Goal: Information Seeking & Learning: Check status

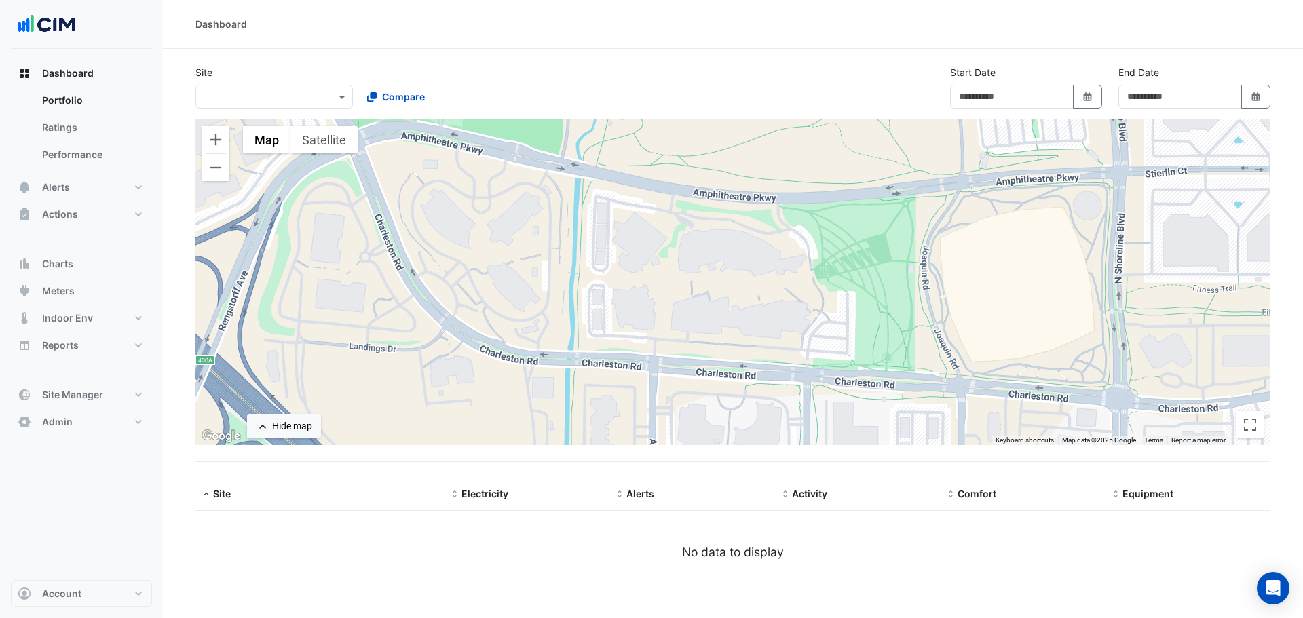
type input "**********"
click at [255, 73] on div "Site × Compare" at bounding box center [355, 86] width 337 height 43
click at [227, 77] on div "Site × Compare" at bounding box center [355, 86] width 337 height 43
click at [303, 98] on input "text" at bounding box center [260, 97] width 115 height 14
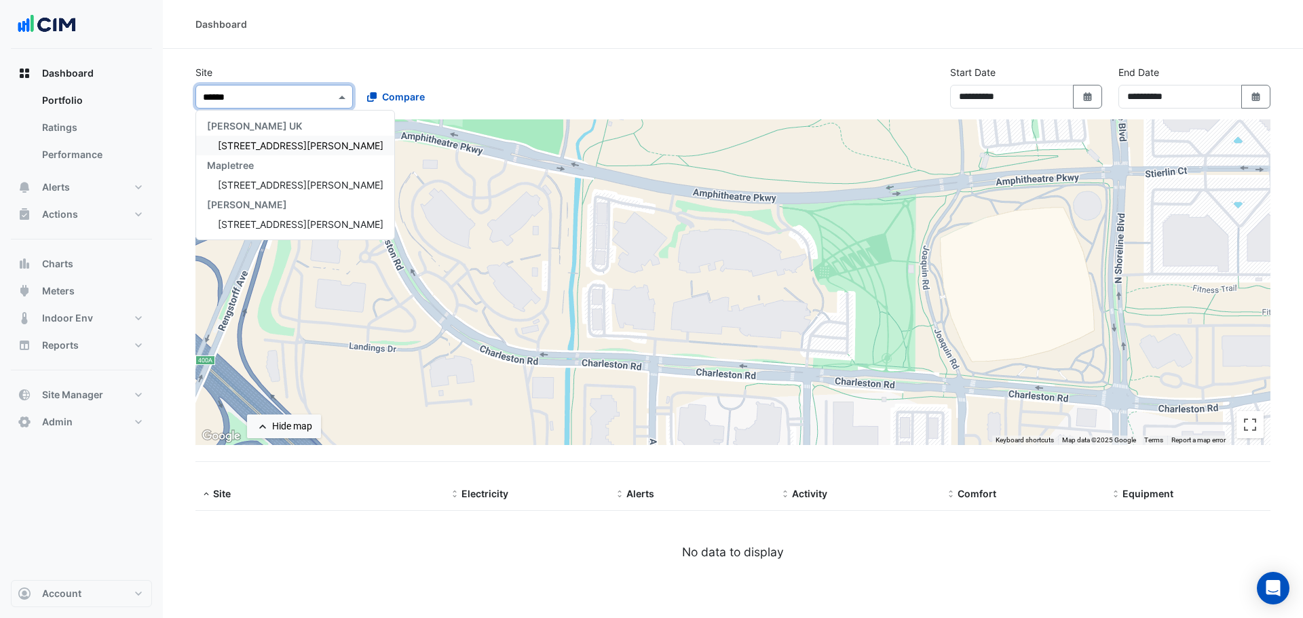
type input "*******"
click at [246, 142] on span "[STREET_ADDRESS][PERSON_NAME]" at bounding box center [301, 146] width 166 height 12
select select "***"
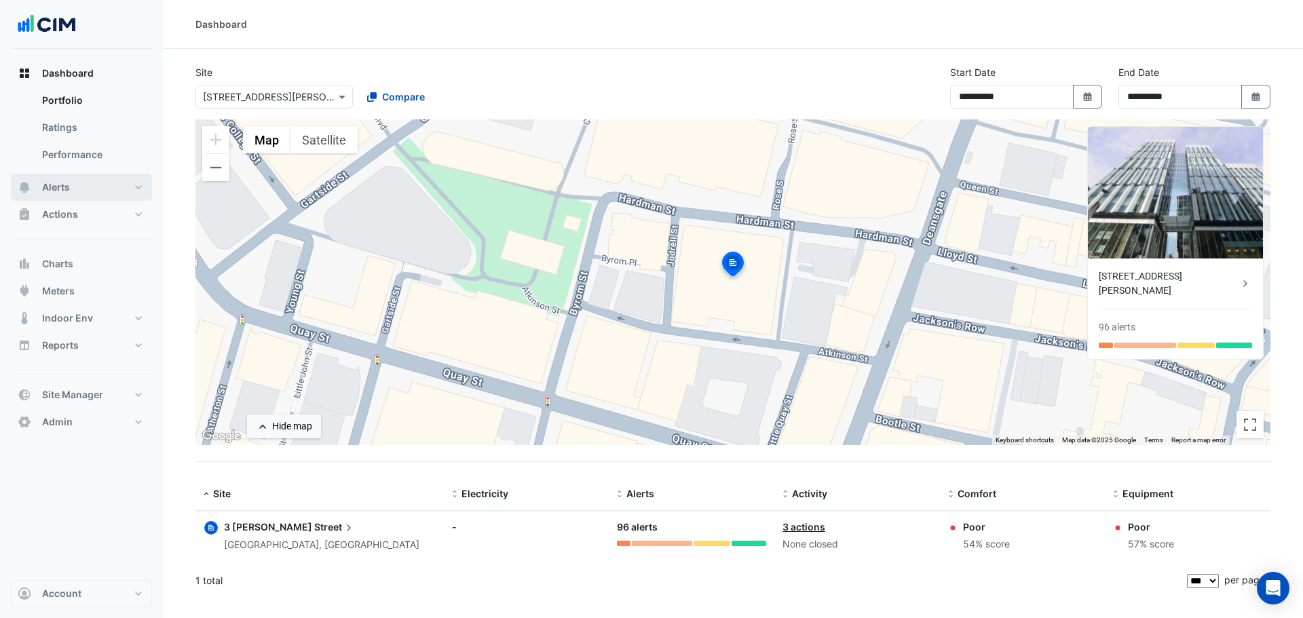
drag, startPoint x: 61, startPoint y: 190, endPoint x: 50, endPoint y: 180, distance: 15.4
click at [61, 182] on span "Alerts" at bounding box center [56, 188] width 28 height 14
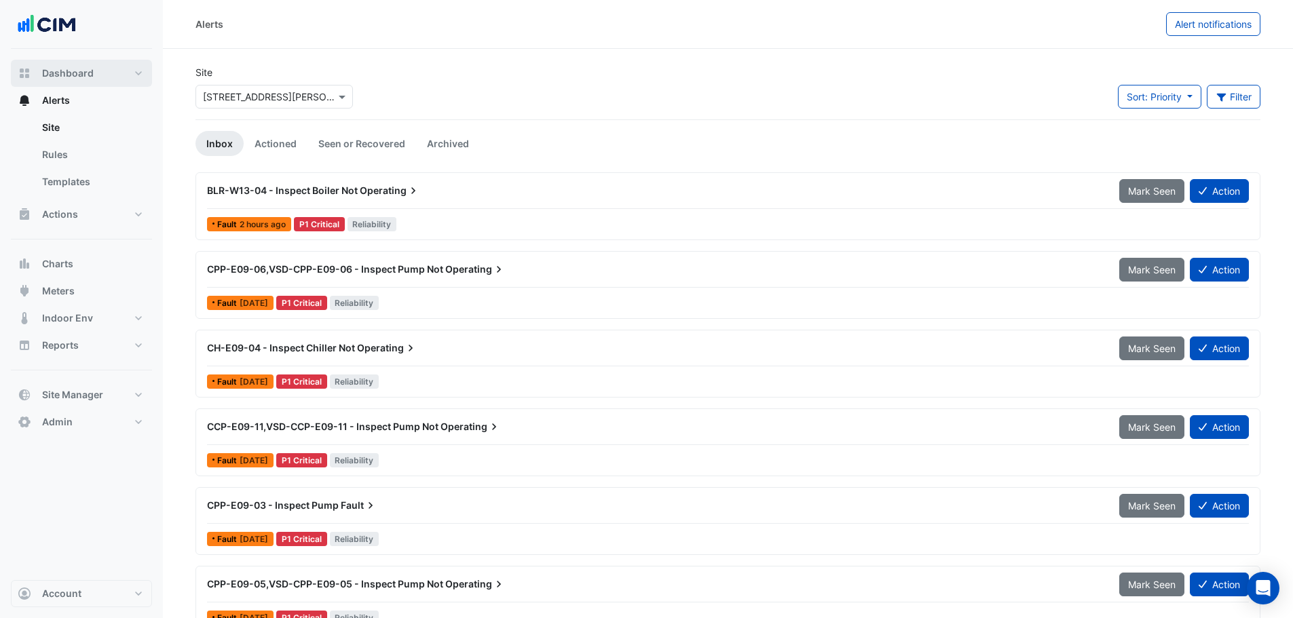
click at [56, 73] on span "Dashboard" at bounding box center [68, 74] width 52 height 14
select select "***"
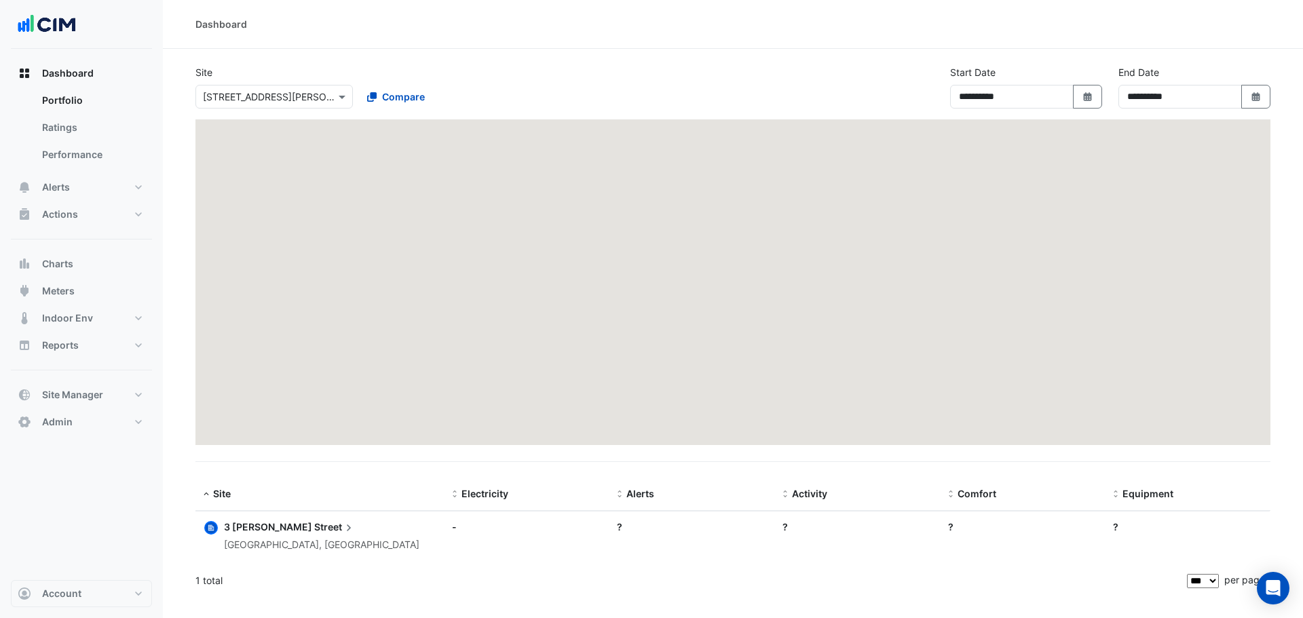
click at [258, 94] on input "text" at bounding box center [260, 97] width 115 height 14
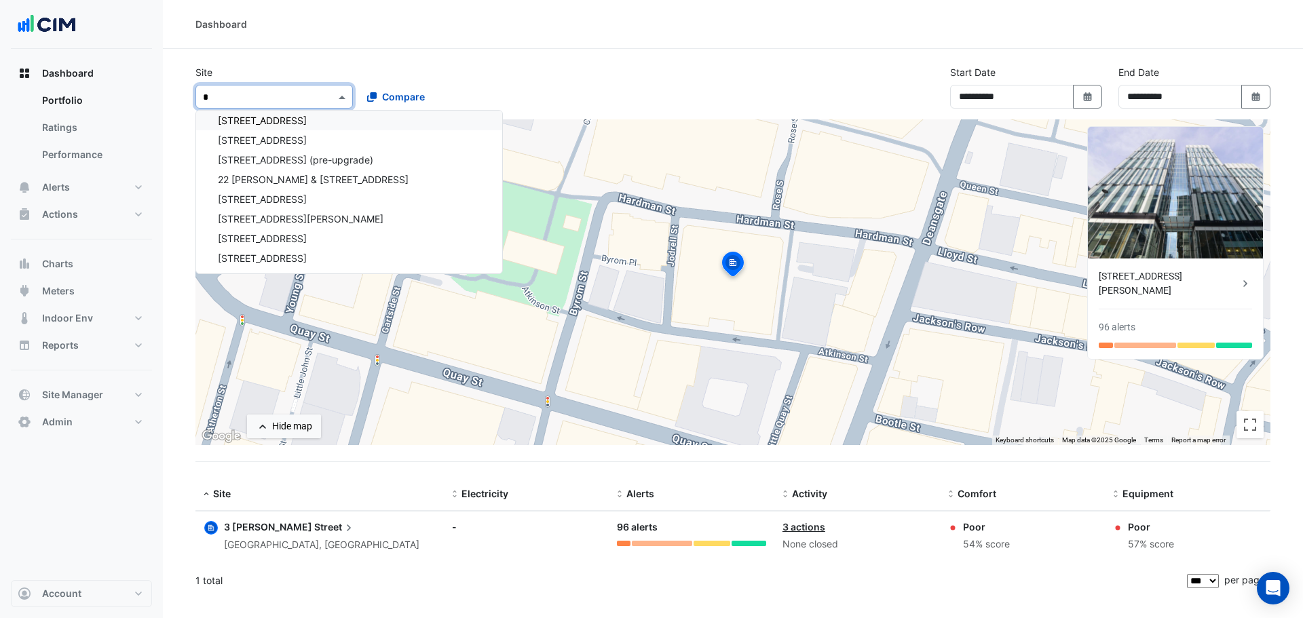
scroll to position [8174, 0]
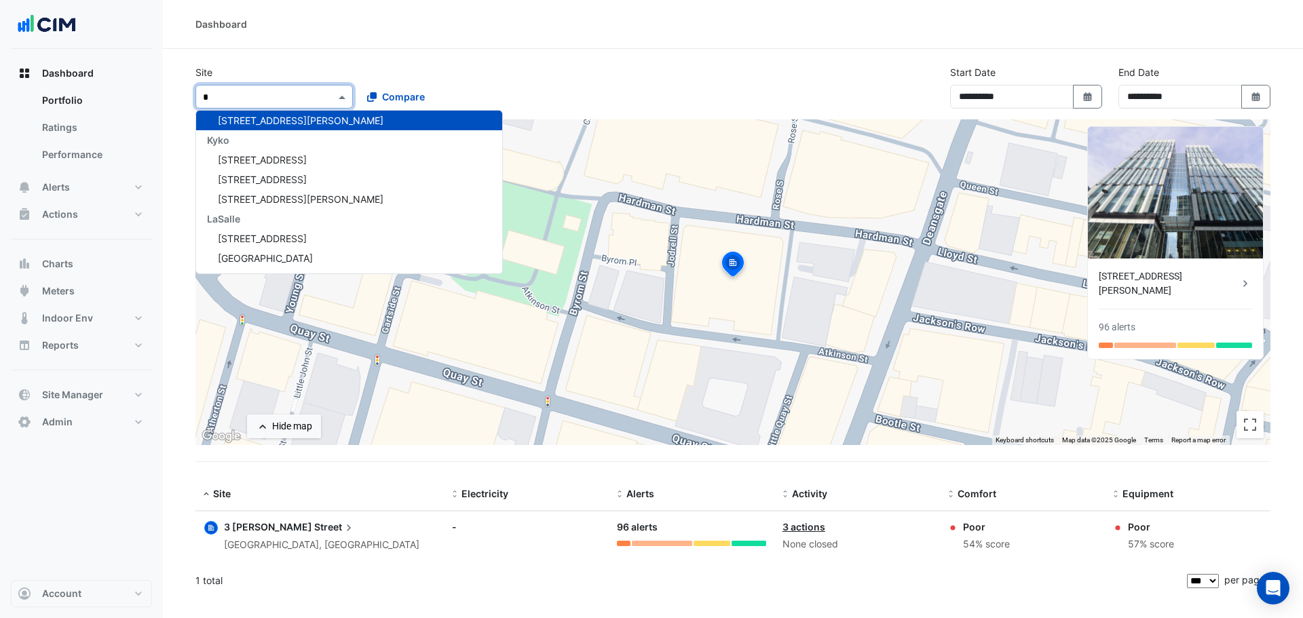
type input "**"
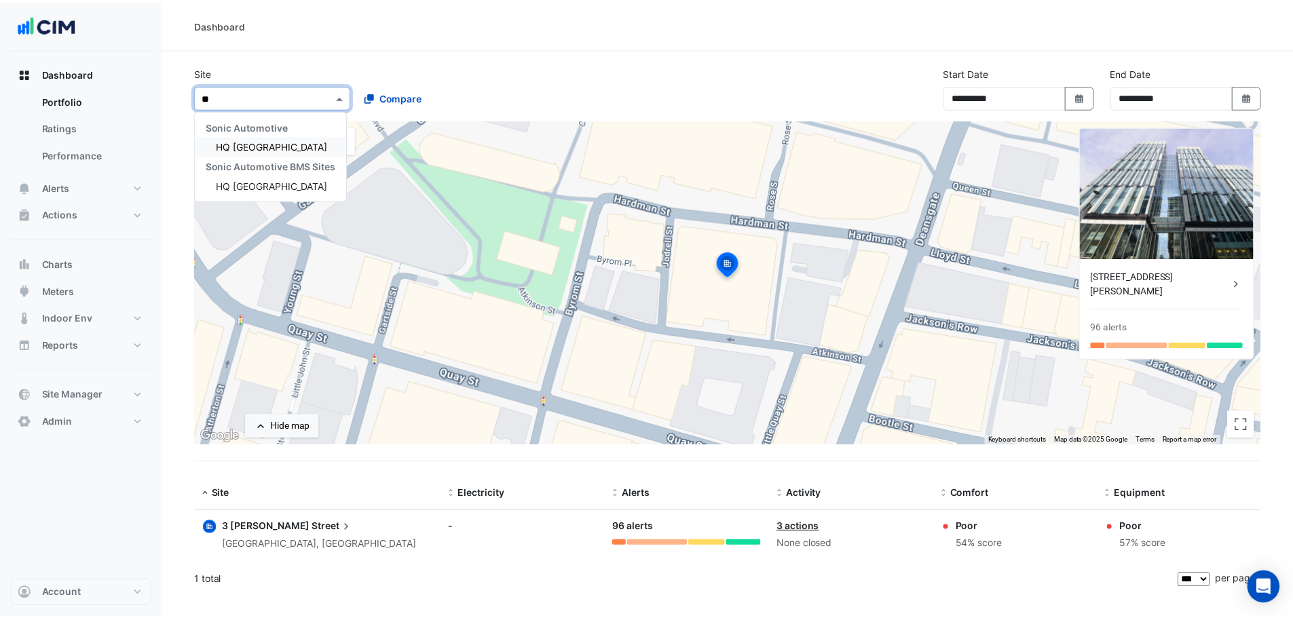
scroll to position [0, 0]
click at [257, 153] on div "HQ Charlotte" at bounding box center [272, 146] width 153 height 20
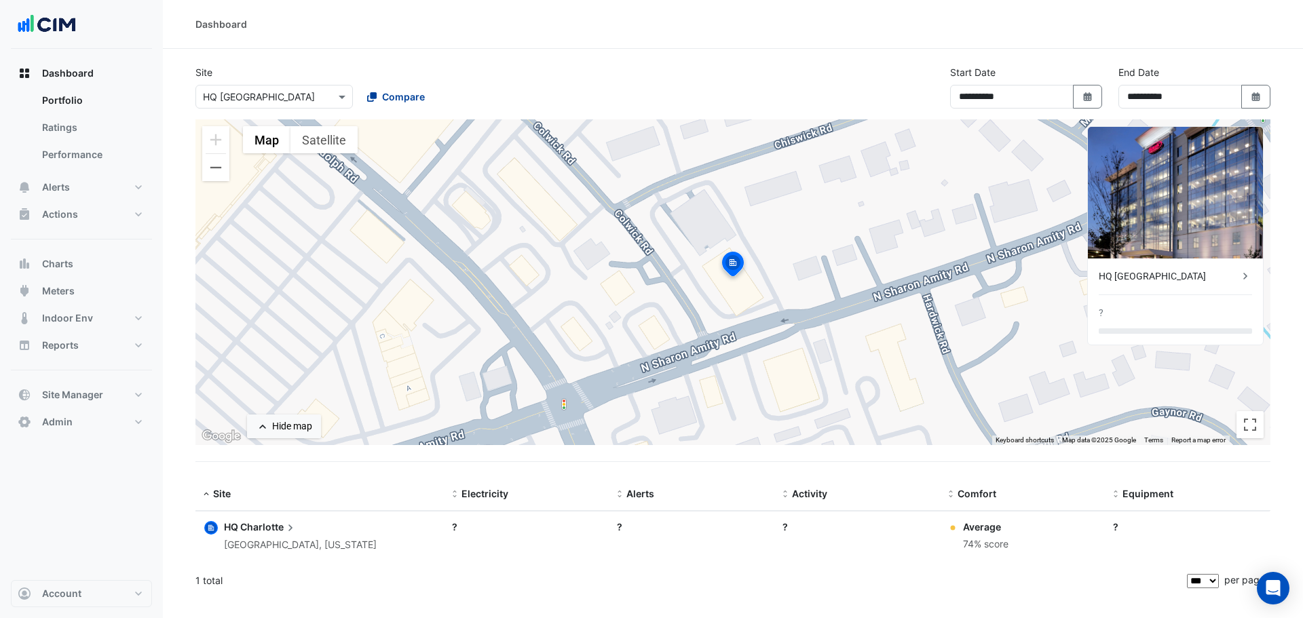
click at [399, 96] on span "Compare" at bounding box center [403, 97] width 43 height 14
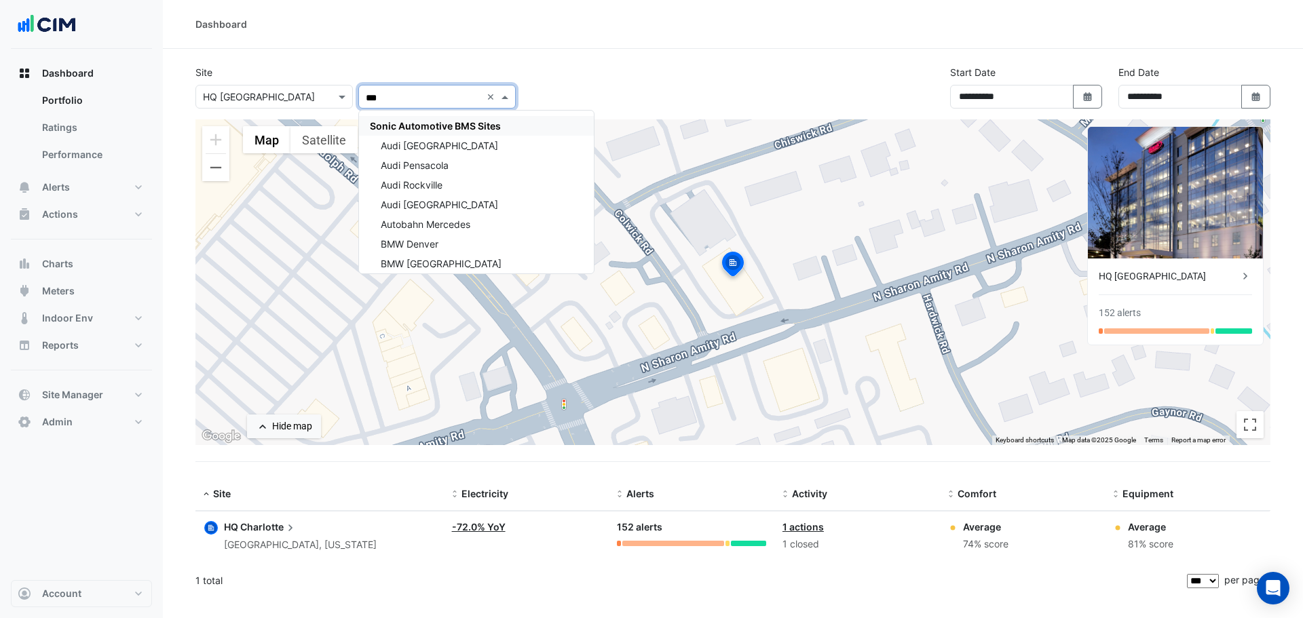
click at [439, 127] on span "Sonic Automotive BMS Sites" at bounding box center [435, 126] width 131 height 12
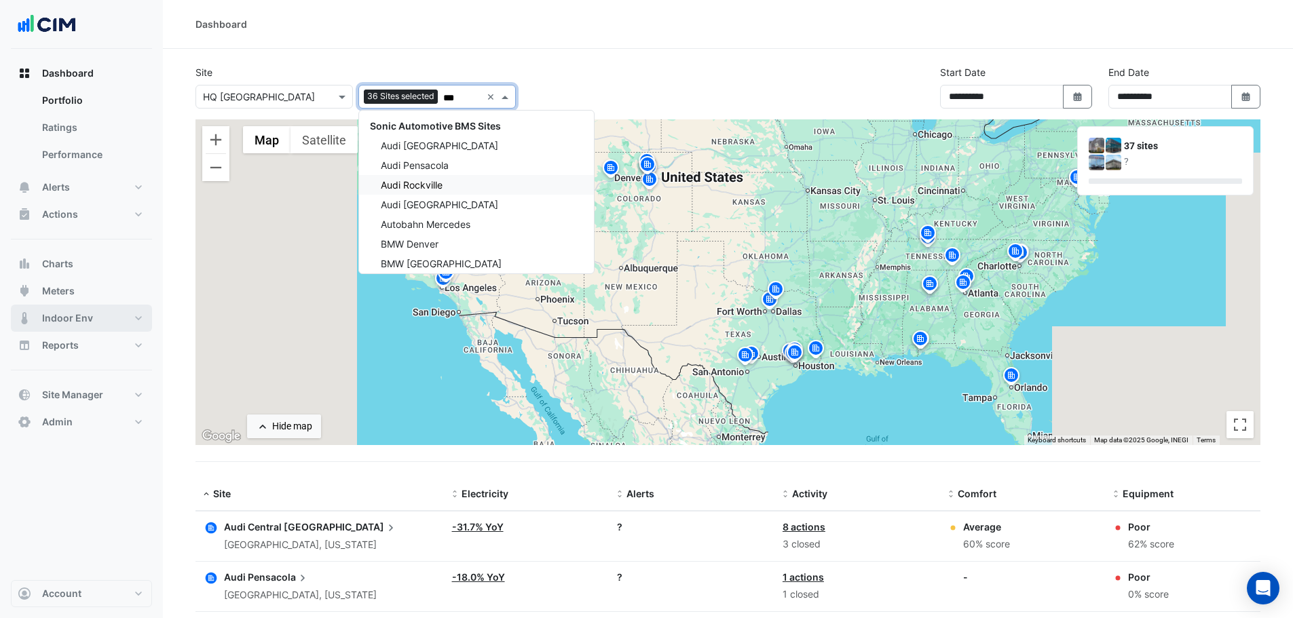
type input "***"
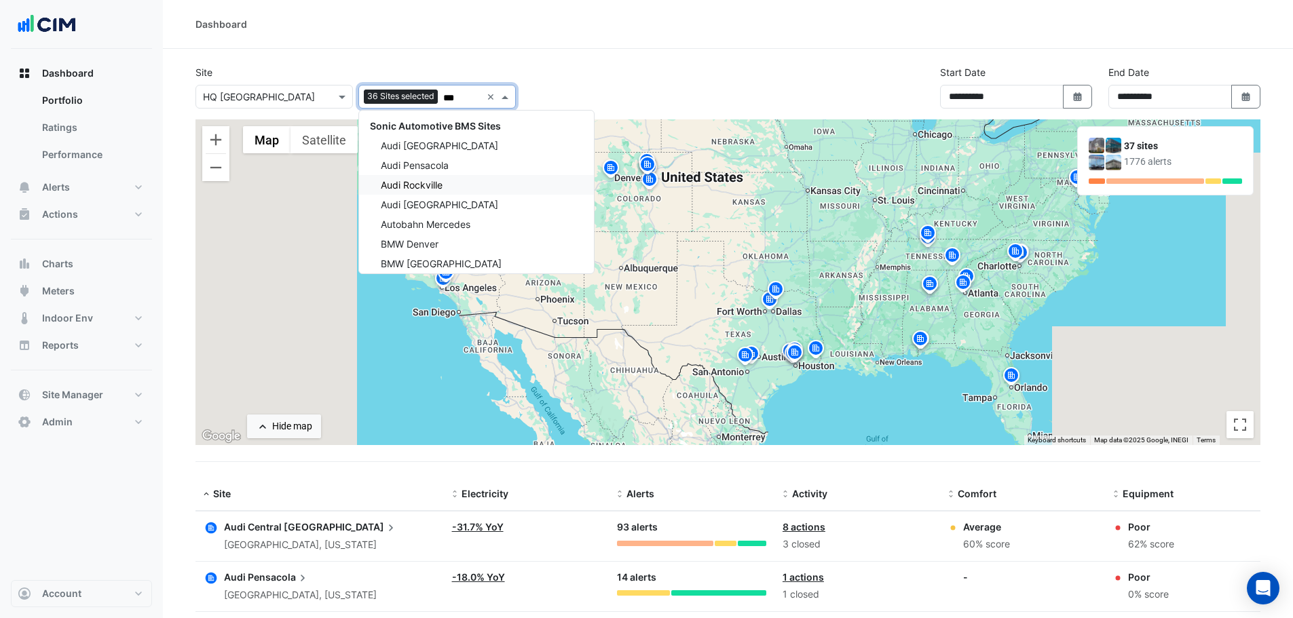
click at [206, 530] on icon "button" at bounding box center [212, 529] width 12 height 12
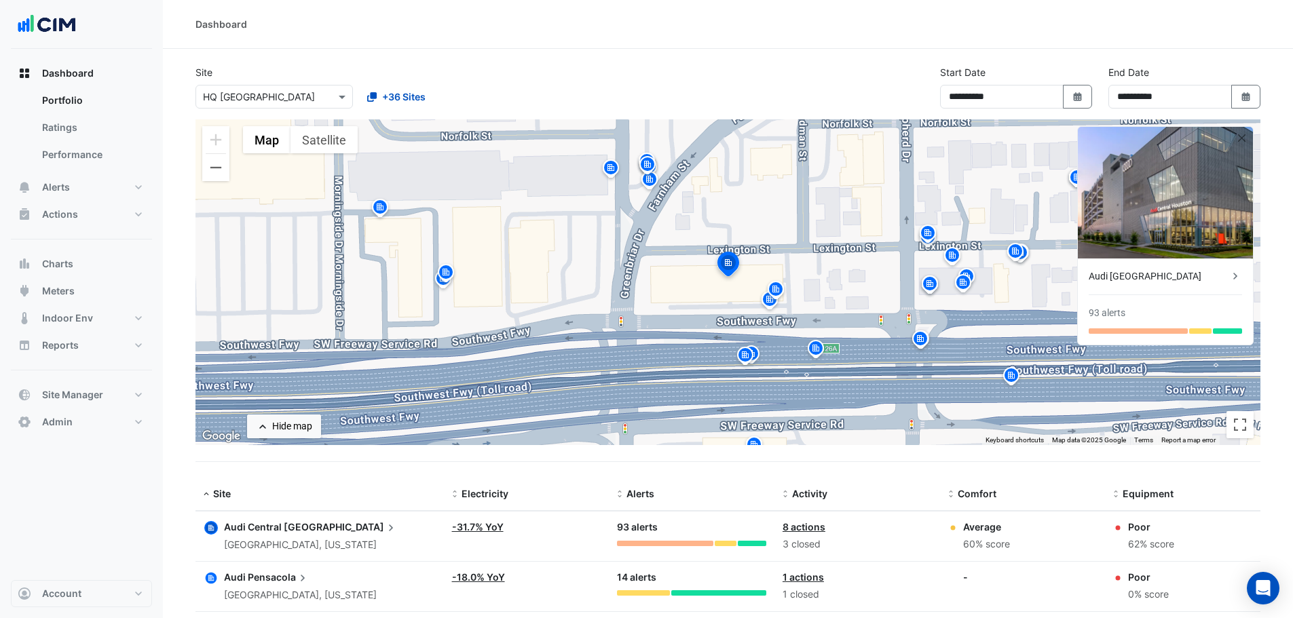
click at [262, 425] on icon "button" at bounding box center [263, 427] width 14 height 14
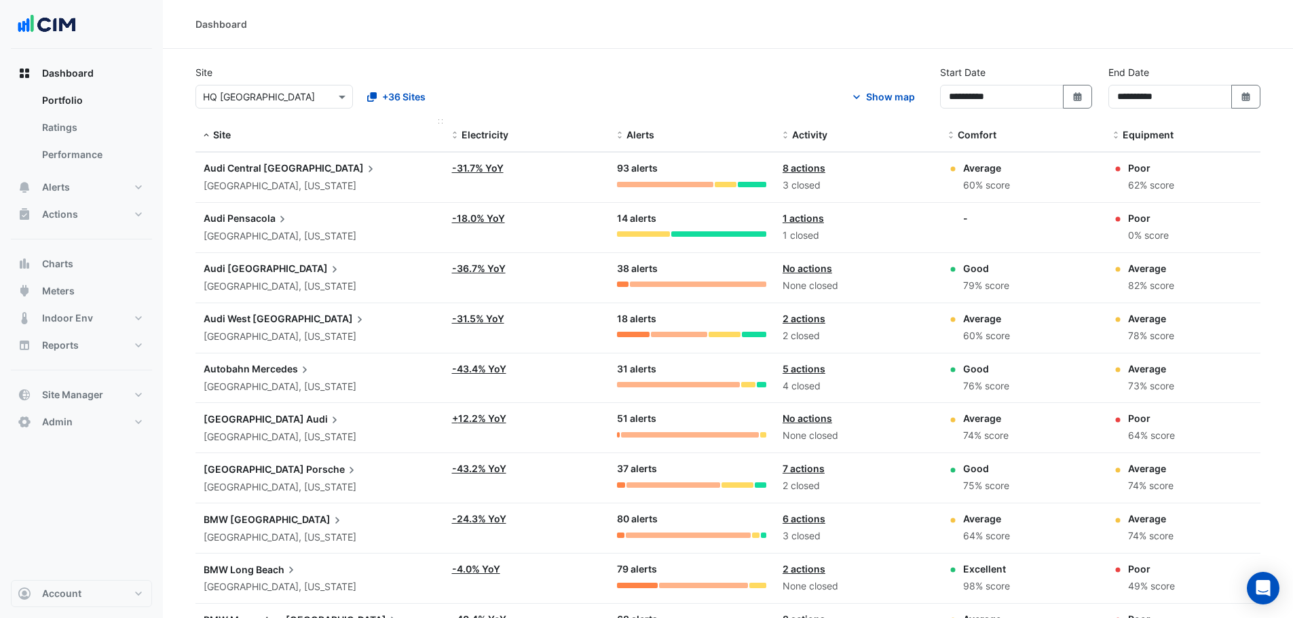
click at [214, 134] on span "Site" at bounding box center [222, 135] width 18 height 12
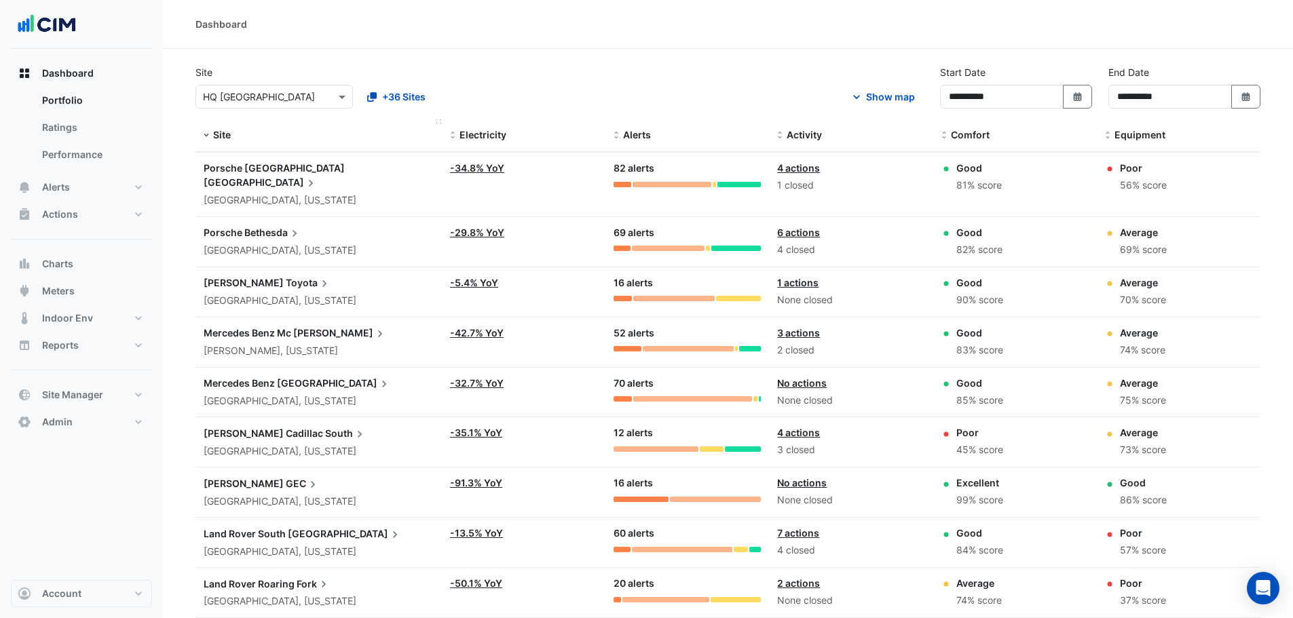
click at [212, 134] on div "Site" at bounding box center [319, 136] width 230 height 16
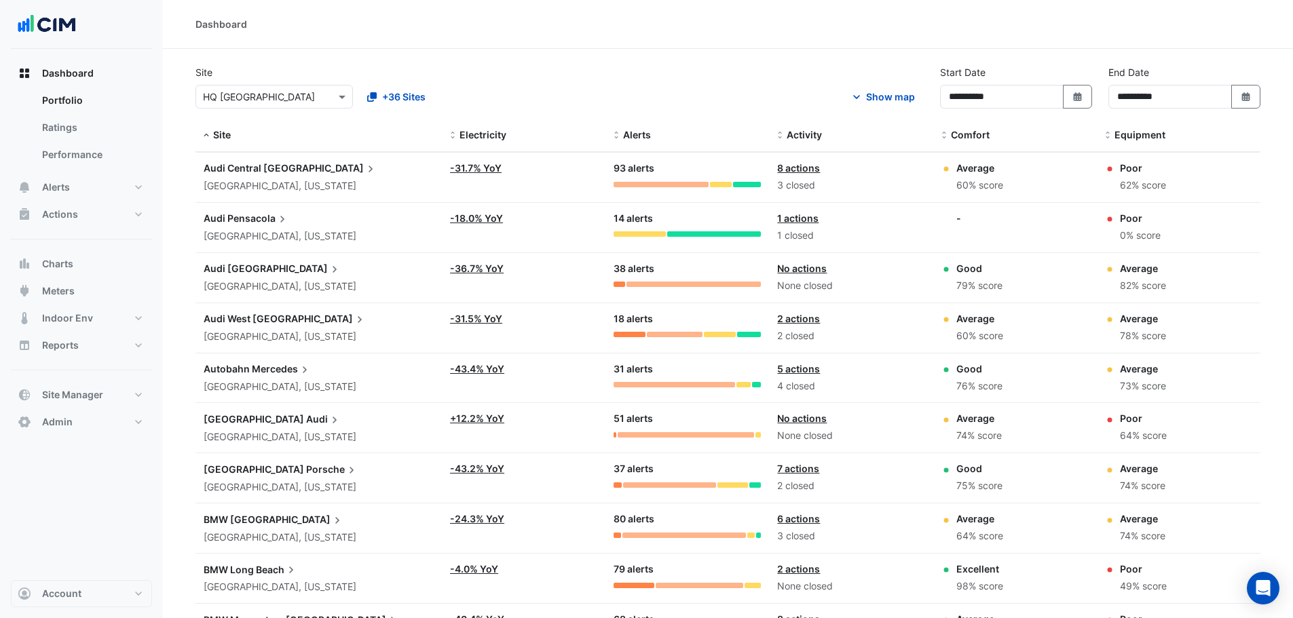
click at [888, 90] on button "Show map" at bounding box center [882, 97] width 83 height 24
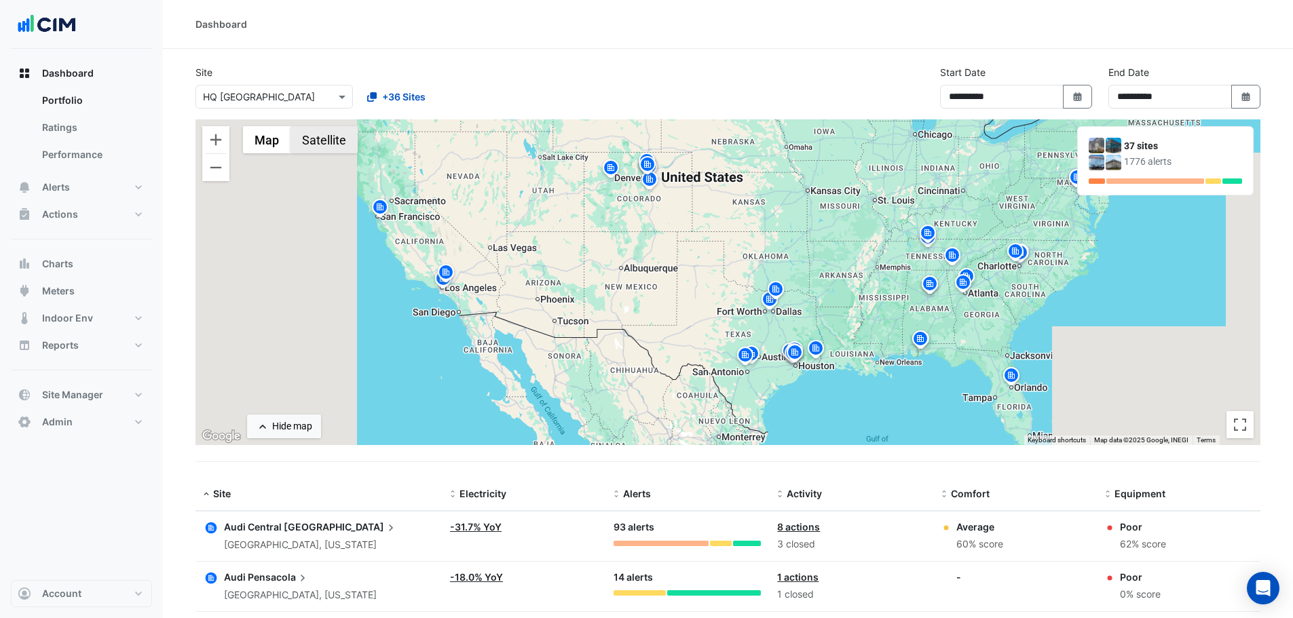
click at [326, 142] on button "Satellite" at bounding box center [323, 139] width 67 height 27
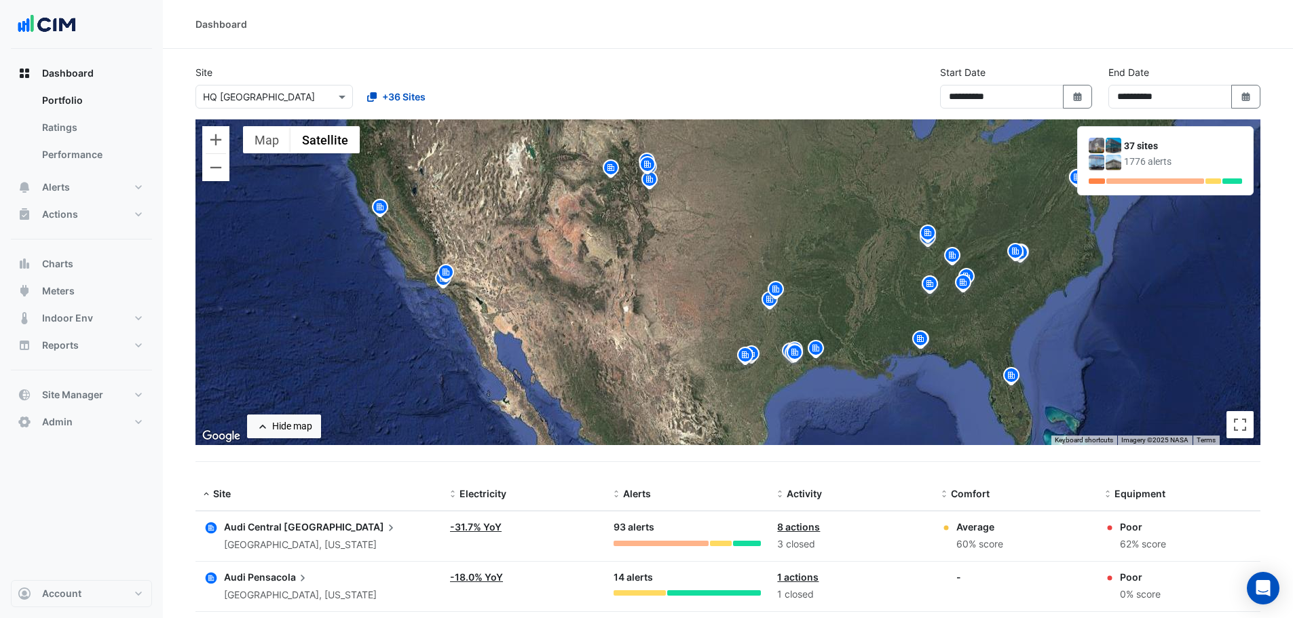
click at [207, 529] on icon "button" at bounding box center [212, 529] width 12 height 12
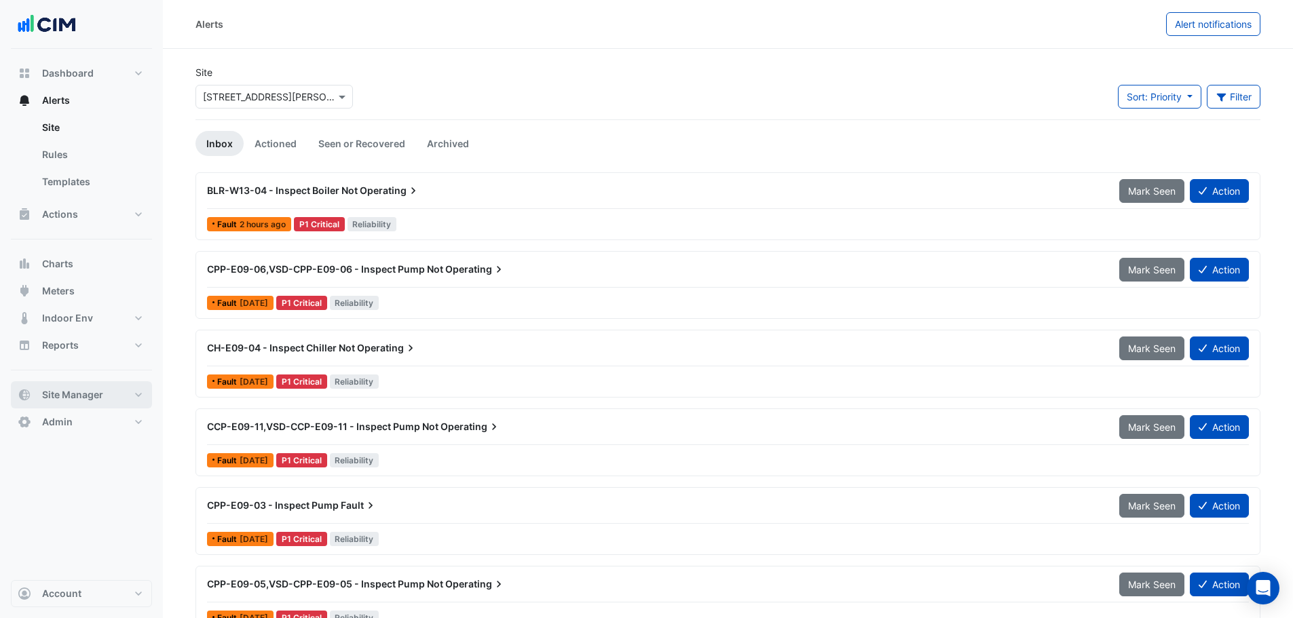
click at [132, 397] on button "Site Manager" at bounding box center [81, 394] width 141 height 27
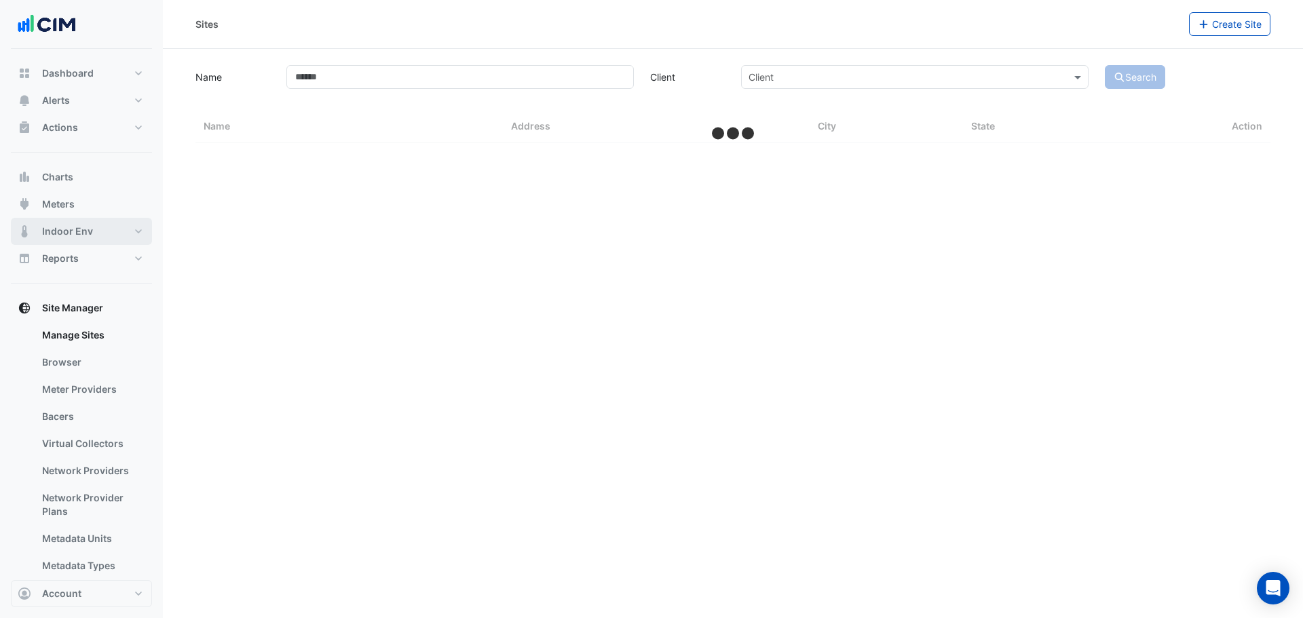
select select "***"
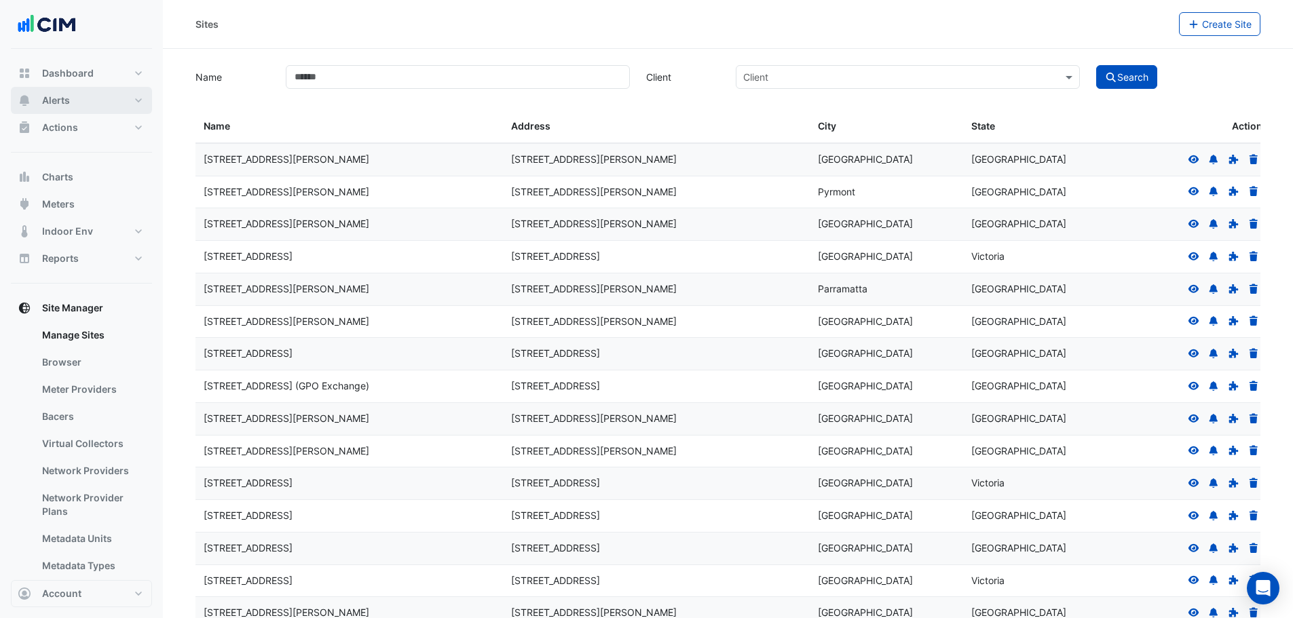
click at [58, 102] on span "Alerts" at bounding box center [56, 101] width 28 height 14
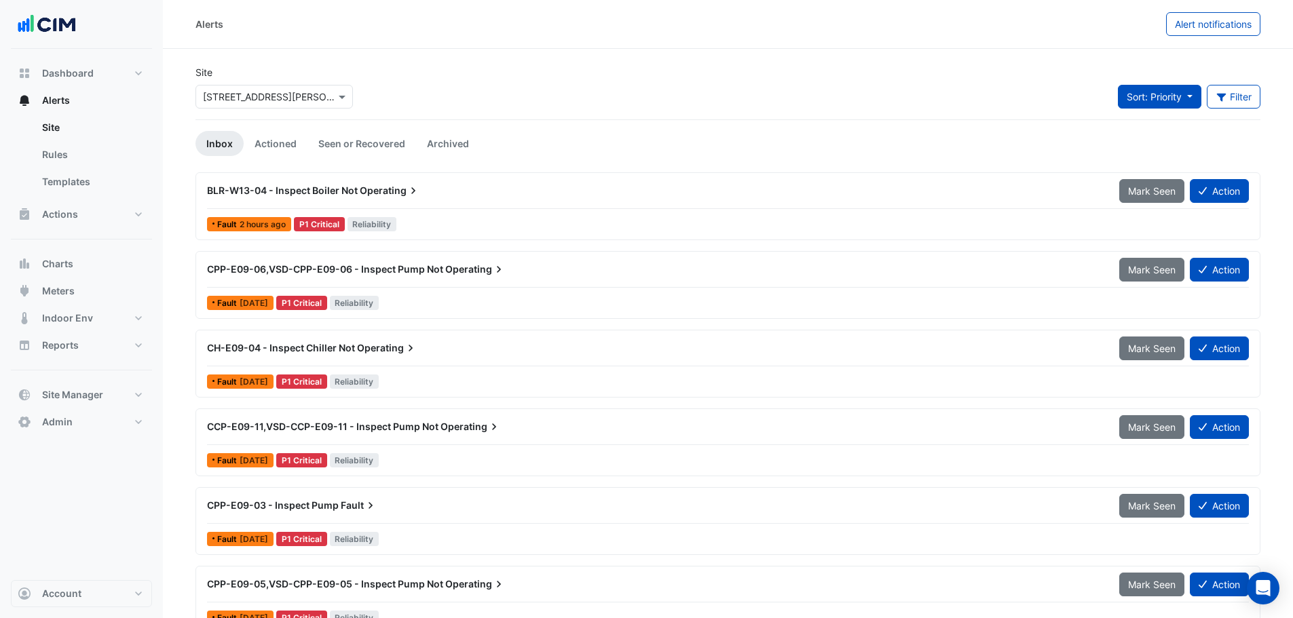
click at [1189, 96] on button "Sort: Priority" at bounding box center [1159, 97] width 83 height 24
click at [1239, 101] on button "Filter" at bounding box center [1234, 97] width 54 height 24
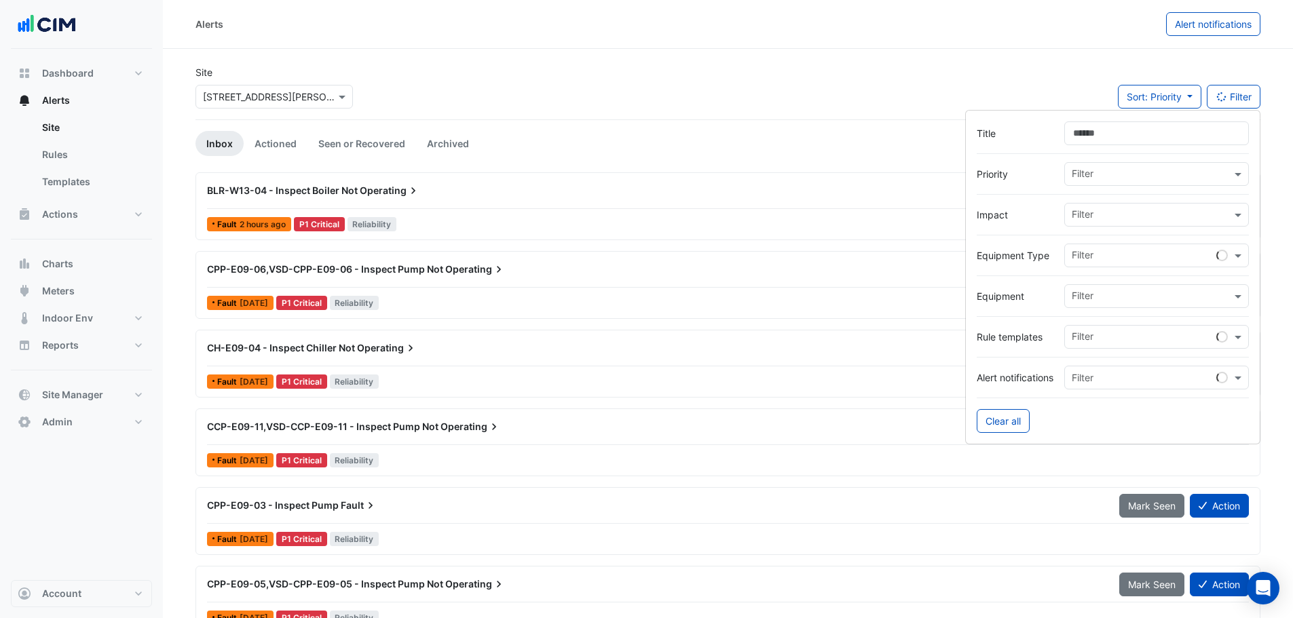
click at [1142, 176] on input "text" at bounding box center [1151, 175] width 159 height 14
click at [854, 215] on div "Fault 2 hours ago P1 Critical Reliability" at bounding box center [728, 224] width 1045 height 20
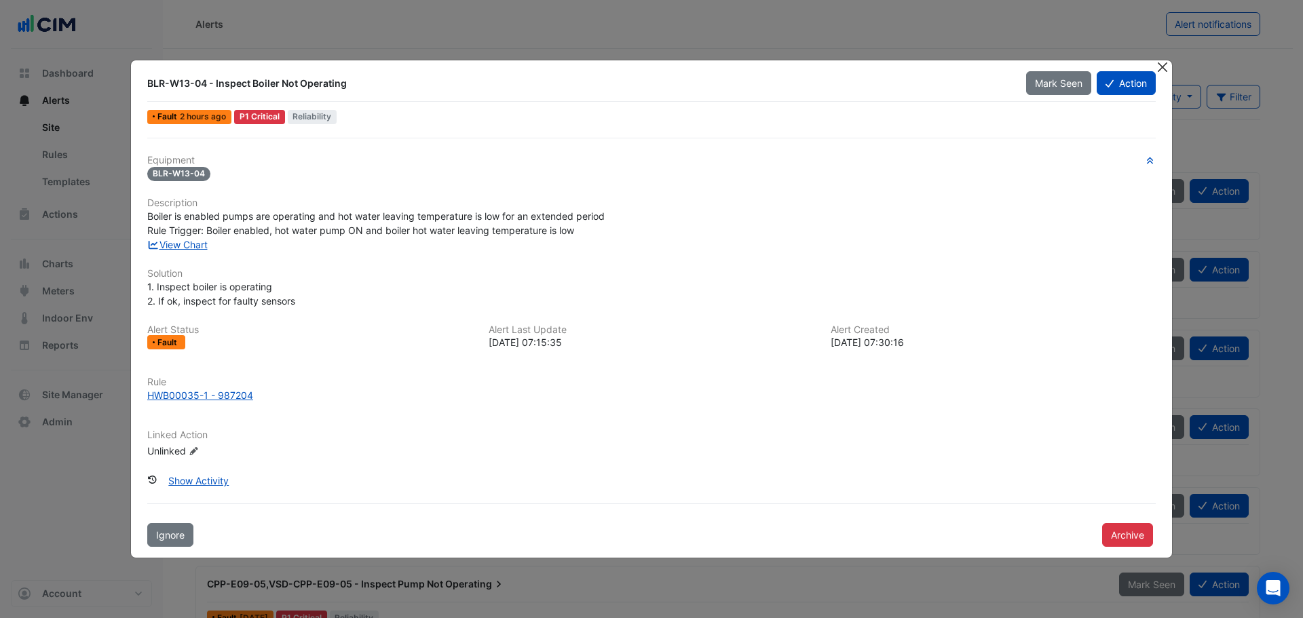
click at [1161, 64] on button "Close" at bounding box center [1162, 67] width 14 height 14
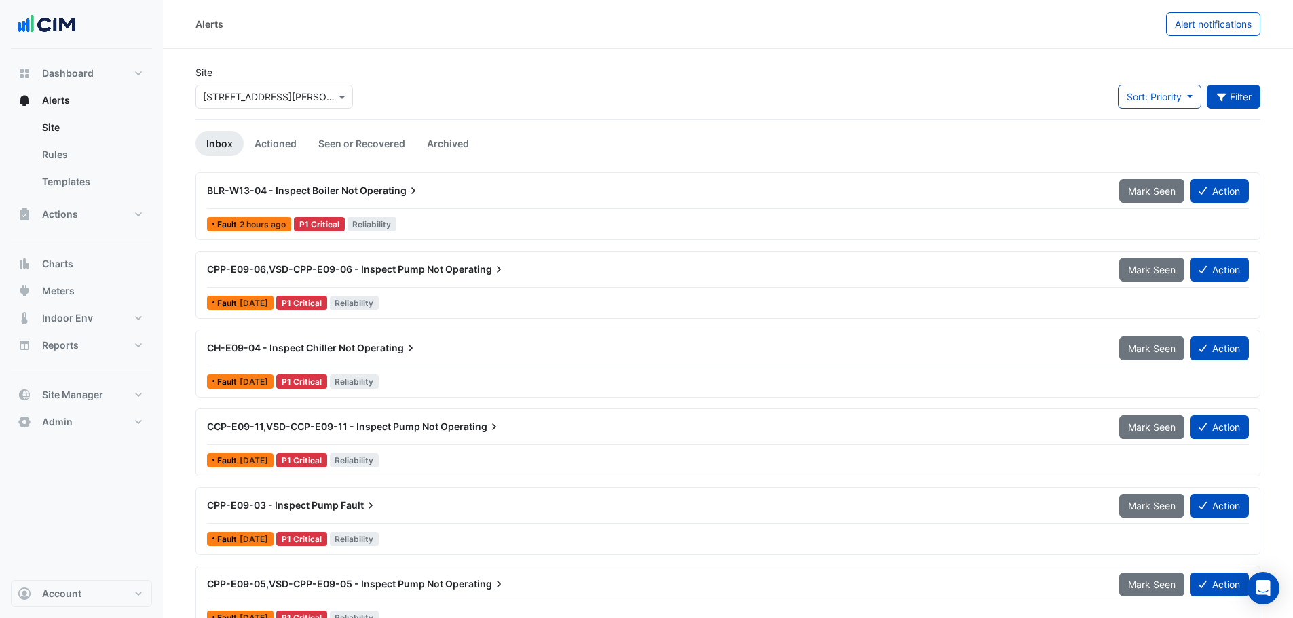
click at [1231, 90] on button "Filter" at bounding box center [1234, 97] width 54 height 24
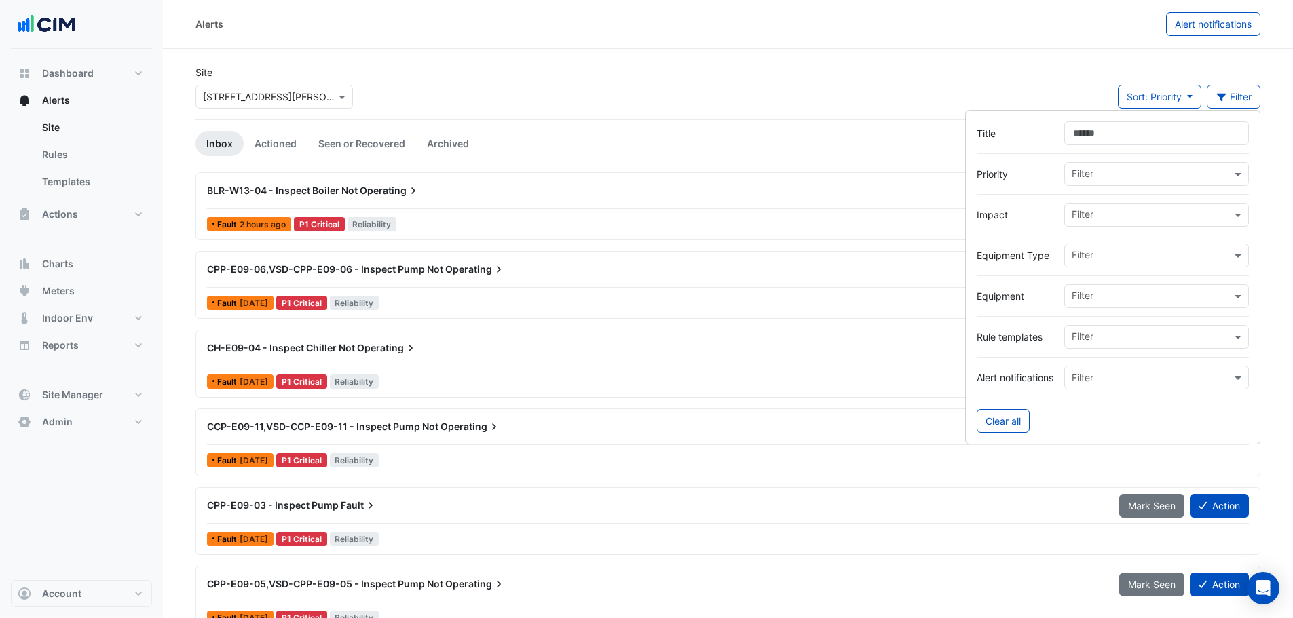
click at [1106, 296] on input "text" at bounding box center [1151, 297] width 159 height 14
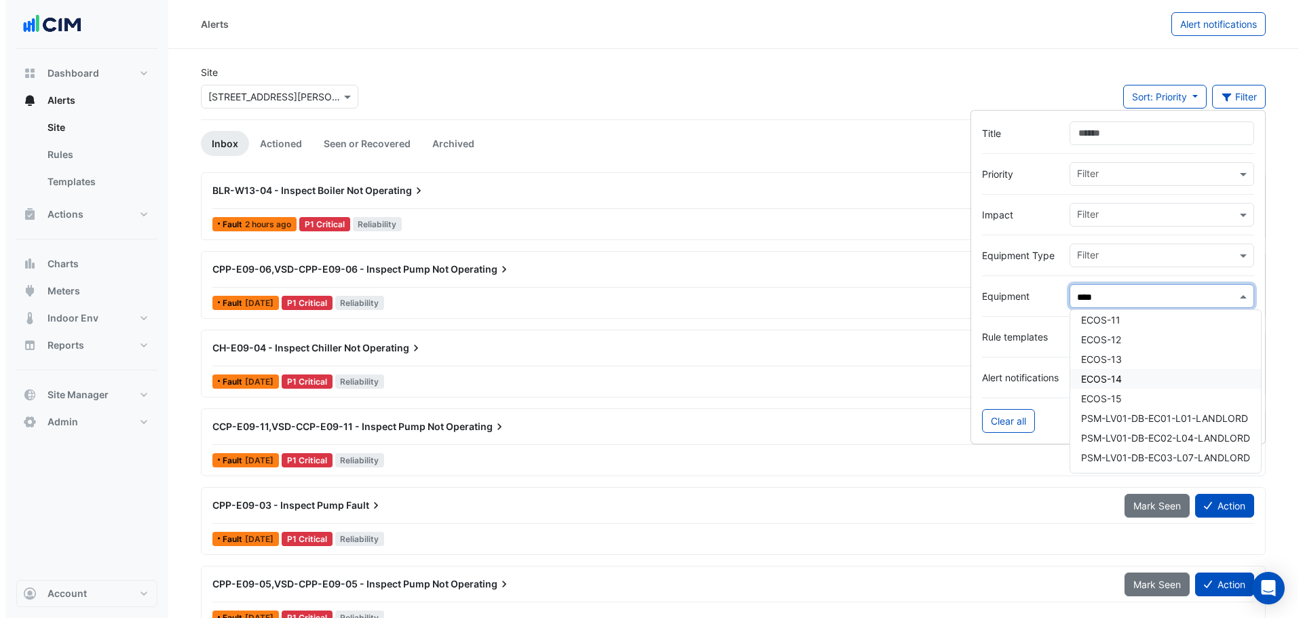
scroll to position [143, 0]
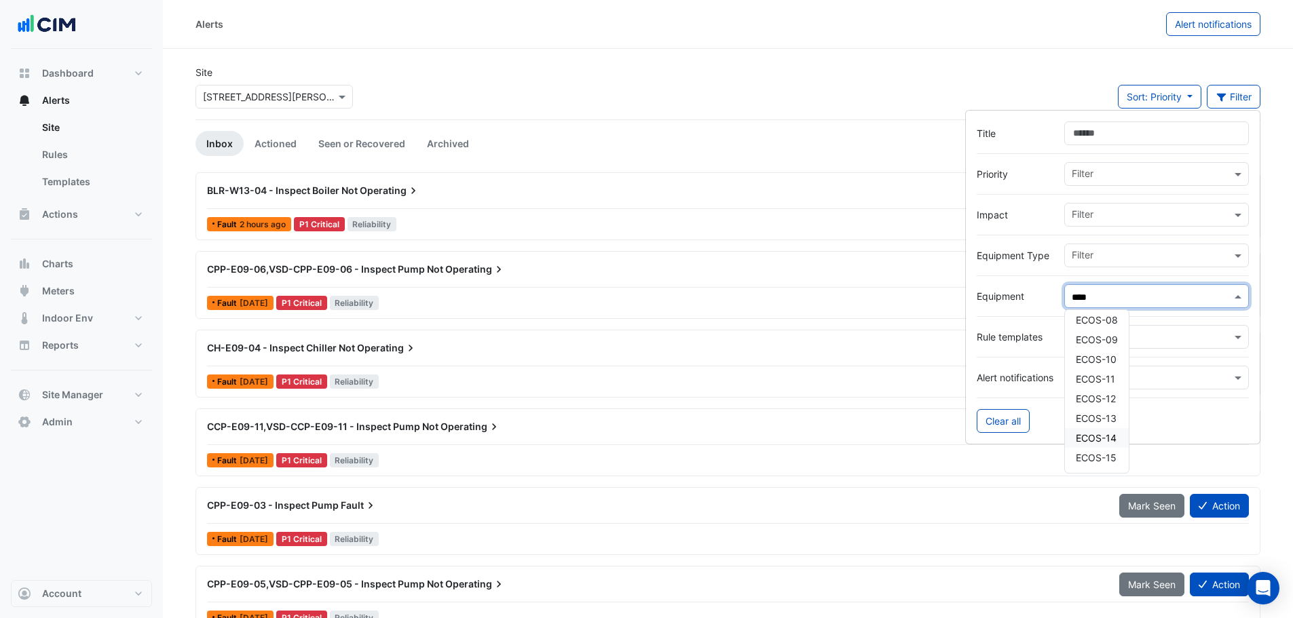
click at [1098, 444] on div "ECOS-14" at bounding box center [1097, 438] width 64 height 20
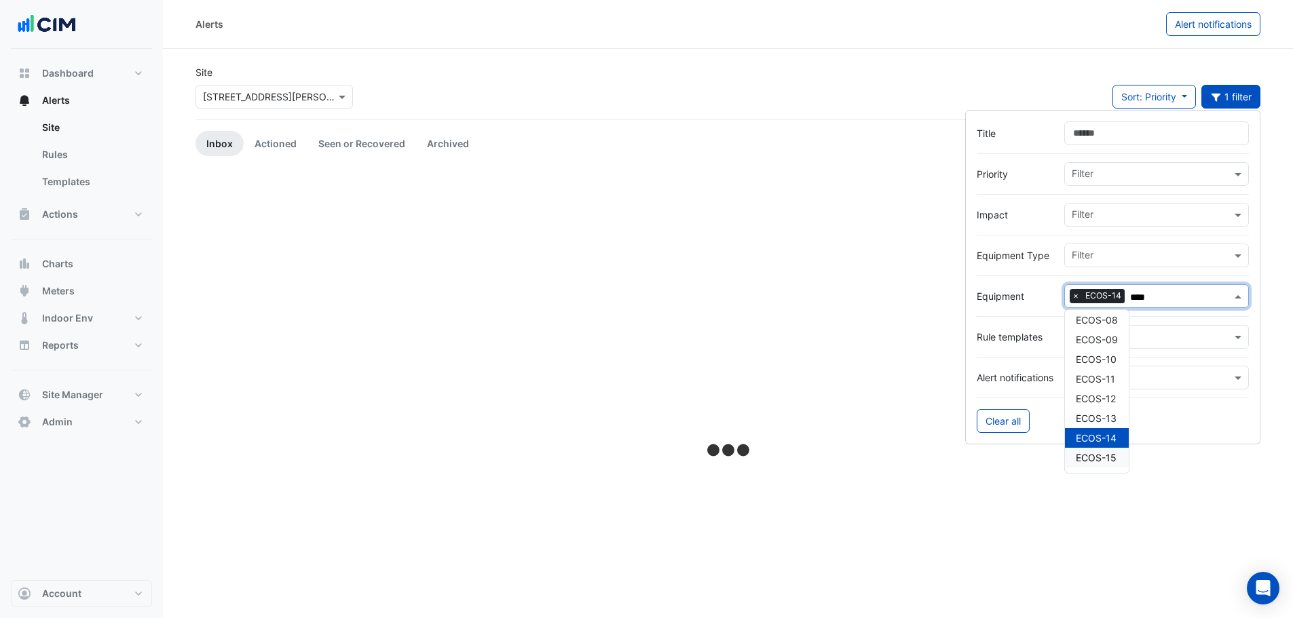
click at [1095, 455] on span "ECOS-15" at bounding box center [1096, 458] width 41 height 12
click at [1095, 436] on span "ECOS-14" at bounding box center [1096, 438] width 41 height 12
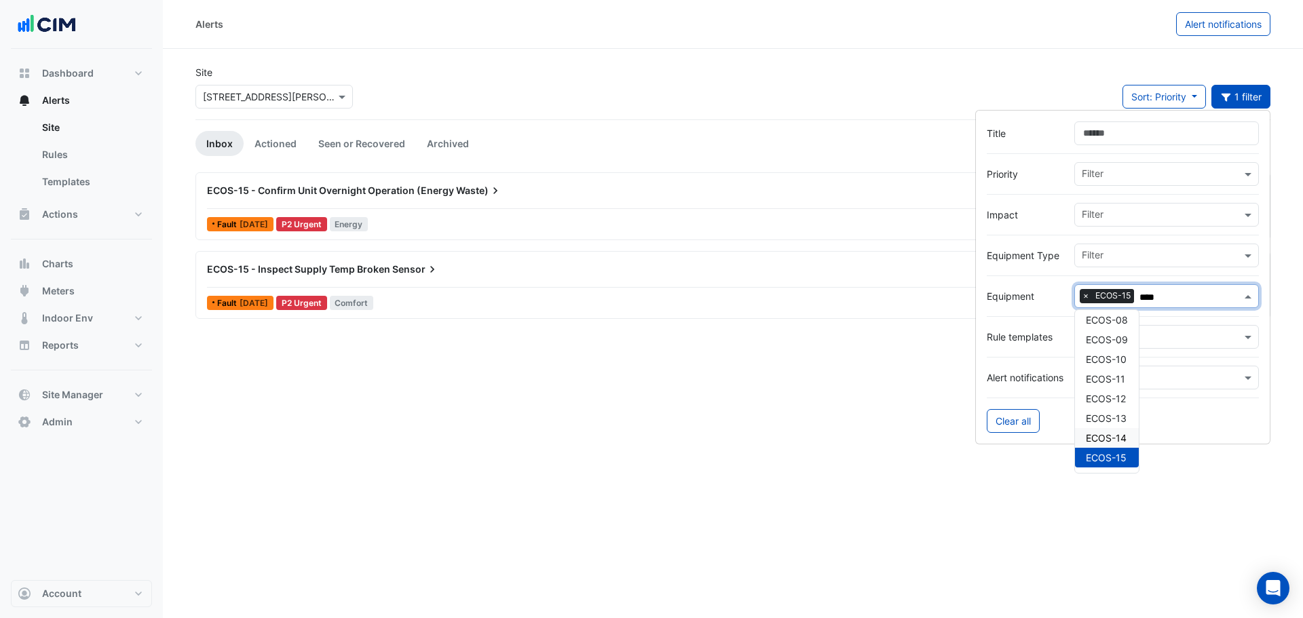
type input "****"
click at [783, 526] on div "Alerts Alert notifications Site × 3 Hardman Street Sort: Priority Priority Upda…" at bounding box center [733, 309] width 1140 height 618
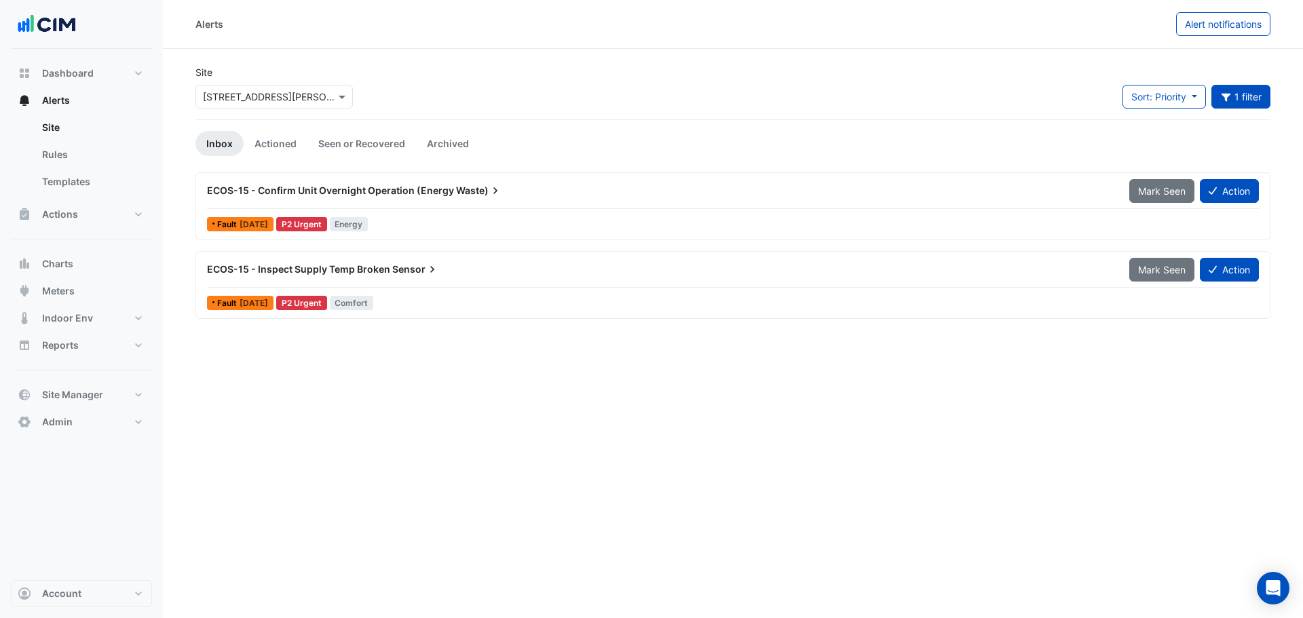
click at [316, 191] on span "ECOS-15 - Confirm Unit Overnight Operation (Energy" at bounding box center [330, 191] width 247 height 12
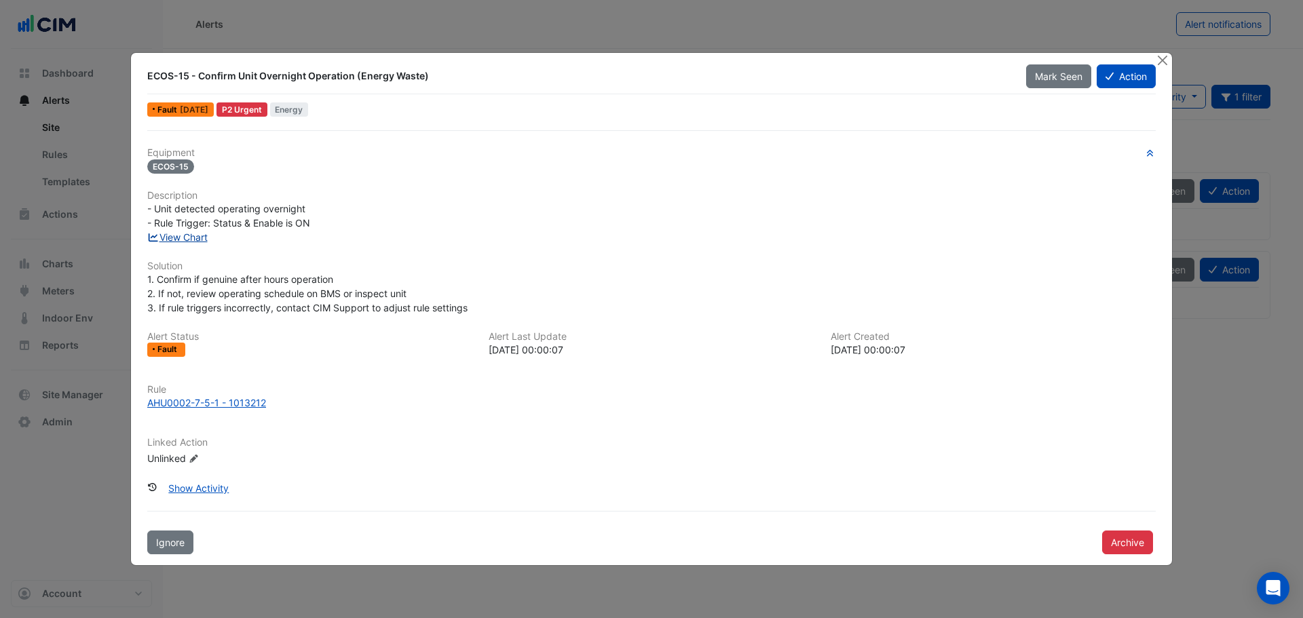
click at [194, 238] on link "View Chart" at bounding box center [177, 237] width 60 height 12
click at [1165, 58] on button "Close" at bounding box center [1162, 60] width 14 height 14
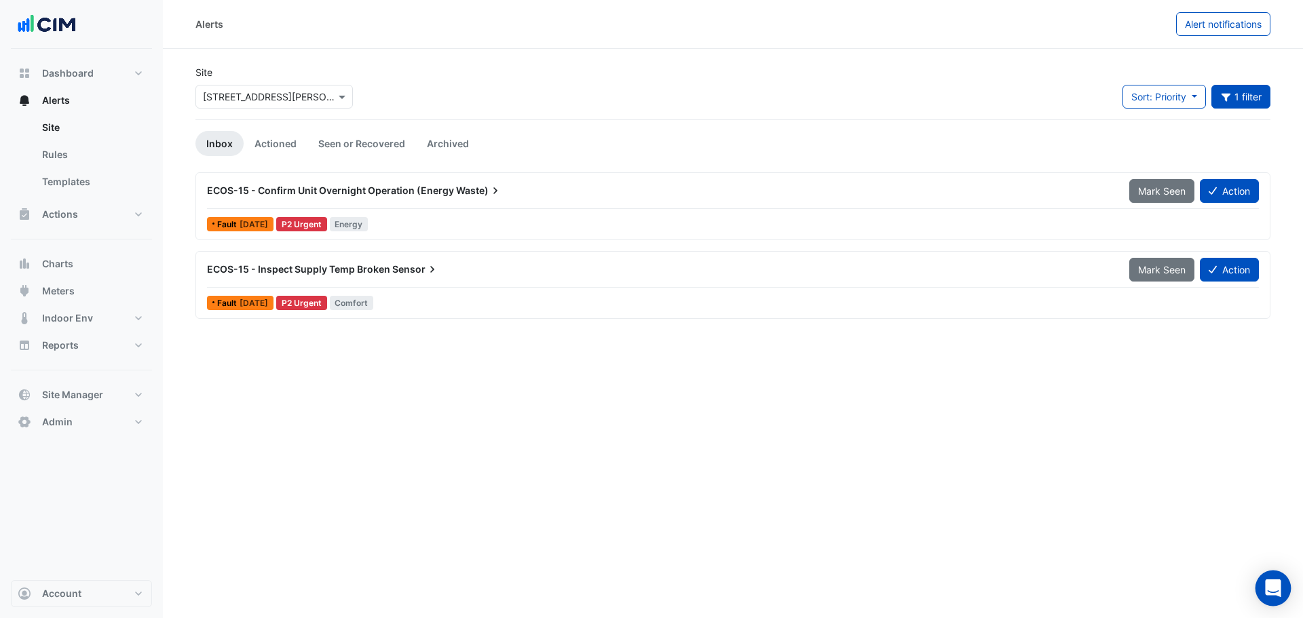
click at [1277, 592] on icon "Open Intercom Messenger" at bounding box center [1273, 589] width 18 height 18
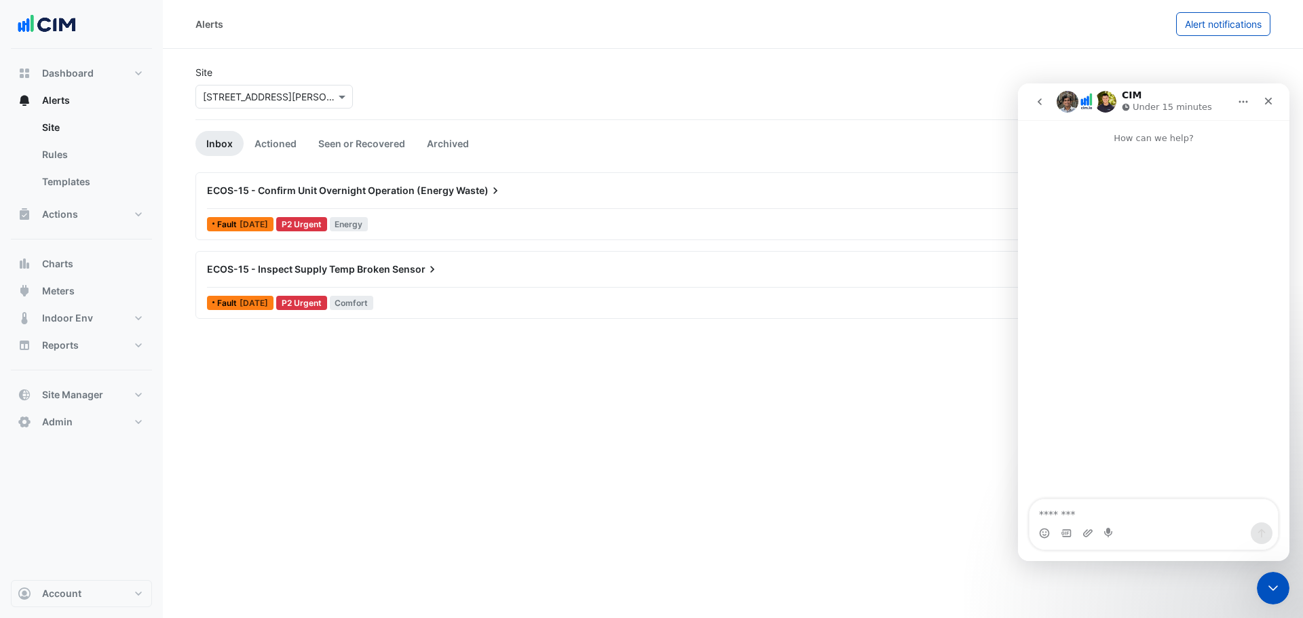
click at [901, 434] on div "Alerts Alert notifications Site × 3 Hardman Street Sort: Priority Priority Upda…" at bounding box center [733, 309] width 1140 height 618
click at [62, 592] on span "Account" at bounding box center [61, 594] width 39 height 14
click at [44, 551] on link "Sign Out" at bounding box center [81, 559] width 129 height 27
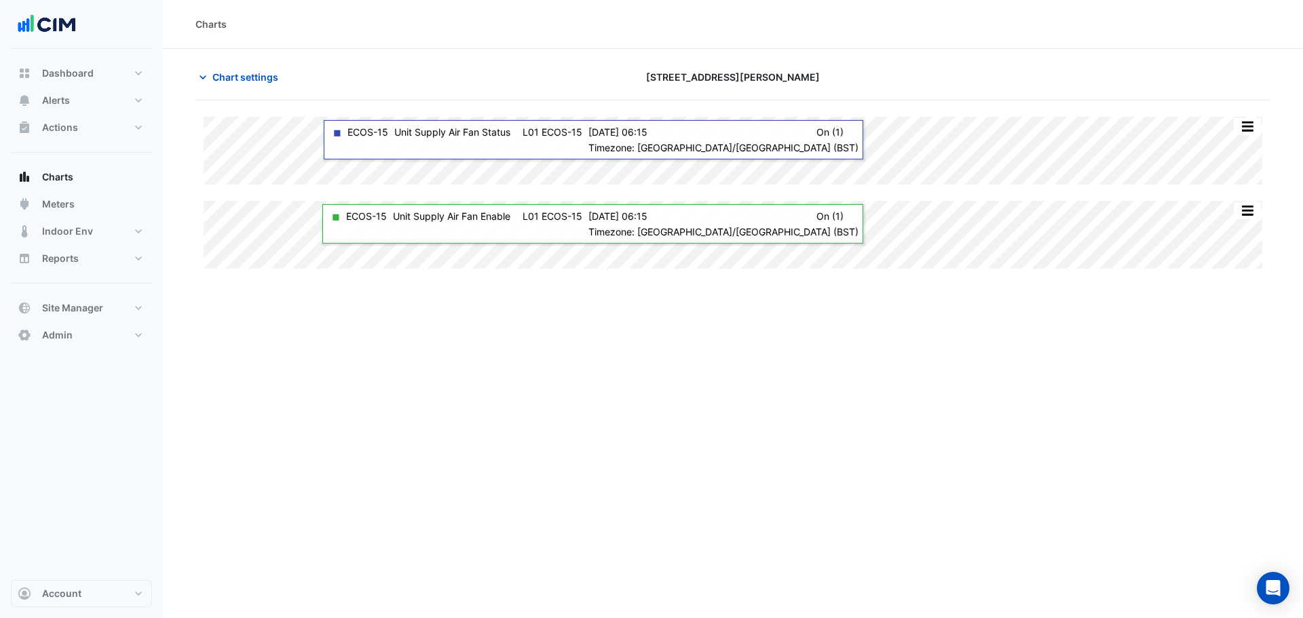
type input "**********"
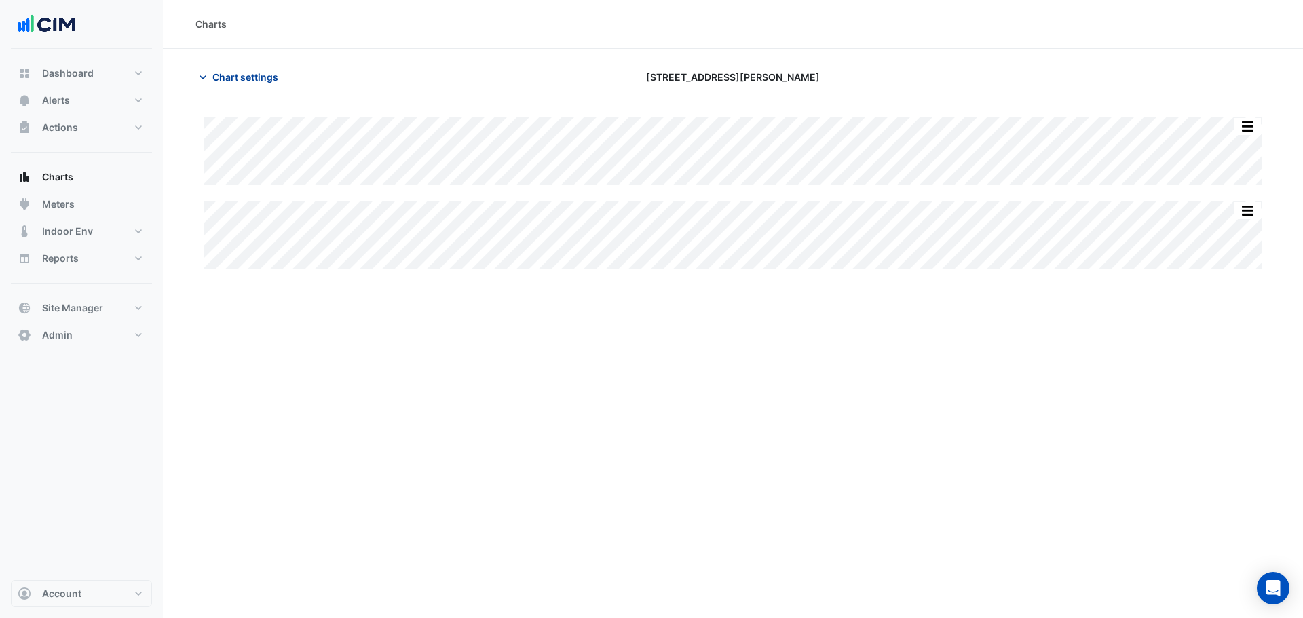
click at [263, 79] on span "Chart settings" at bounding box center [245, 77] width 66 height 14
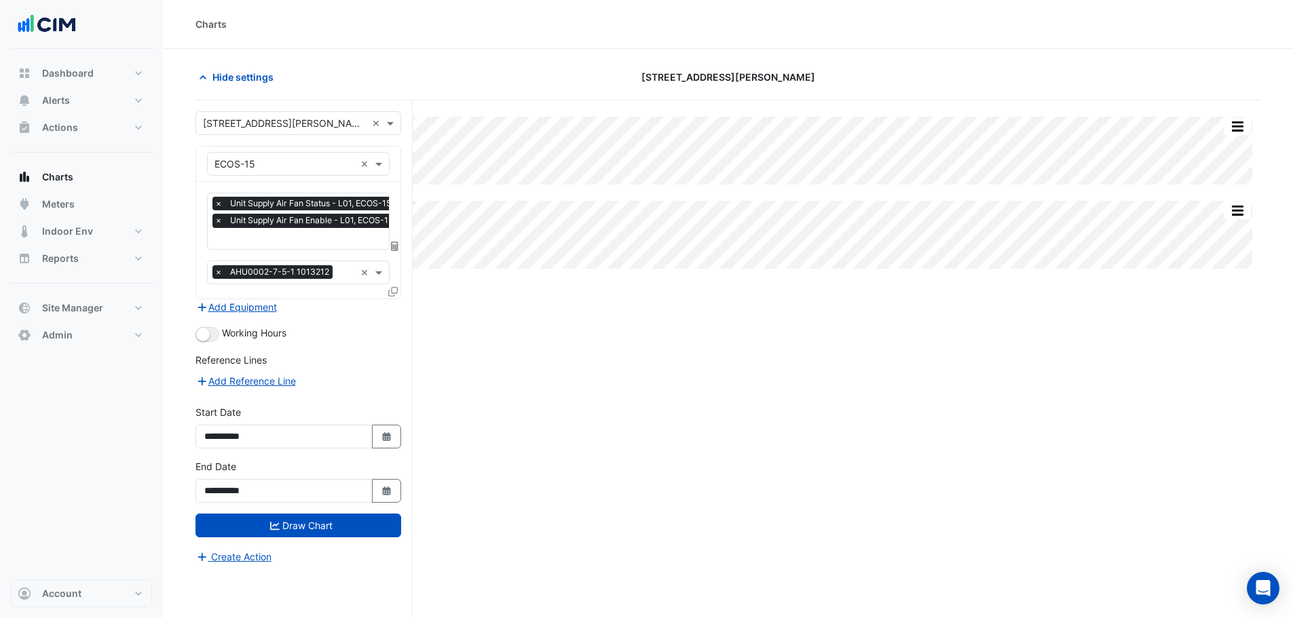
click at [248, 244] on input "text" at bounding box center [306, 240] width 185 height 14
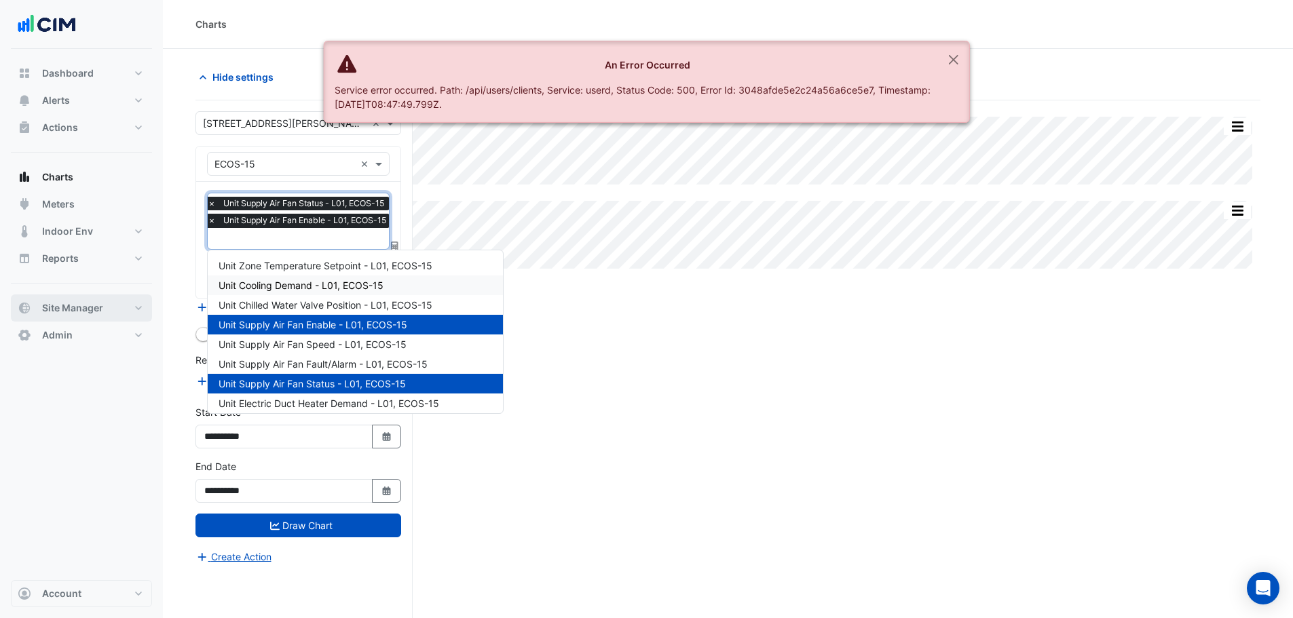
click at [84, 295] on div "Dashboard Portfolio Ratings Performance Alerts Site Rules Templates Actions Sit…" at bounding box center [81, 204] width 141 height 289
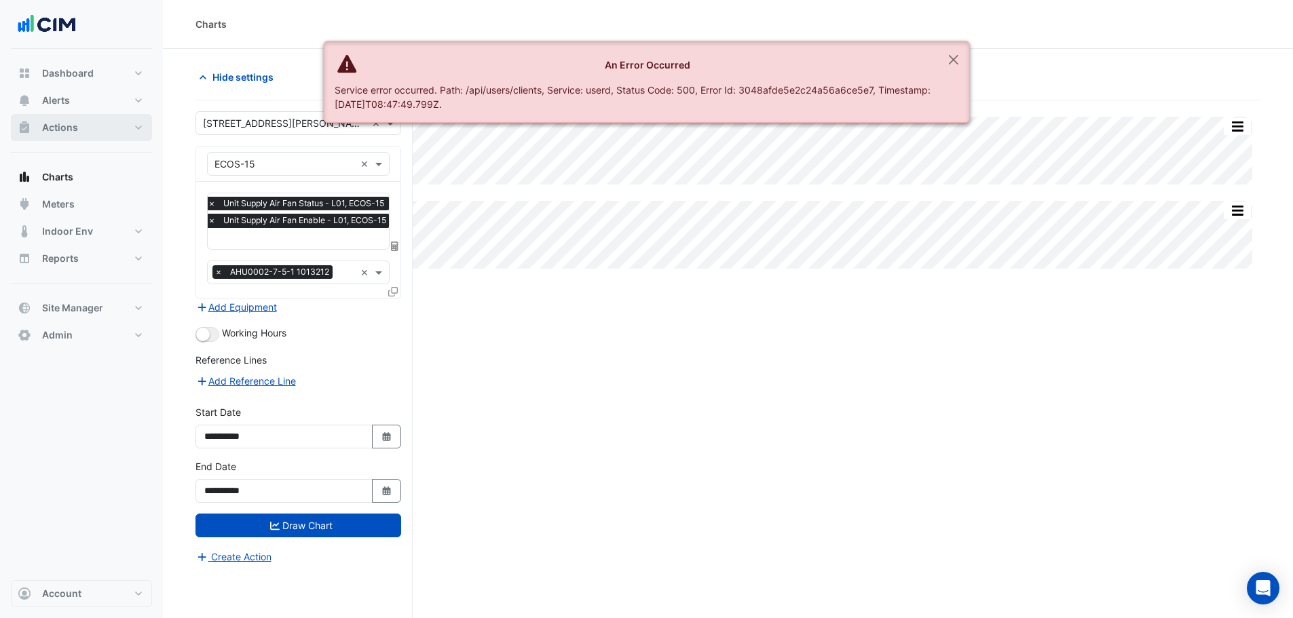
click at [64, 124] on span "Actions" at bounding box center [60, 128] width 36 height 14
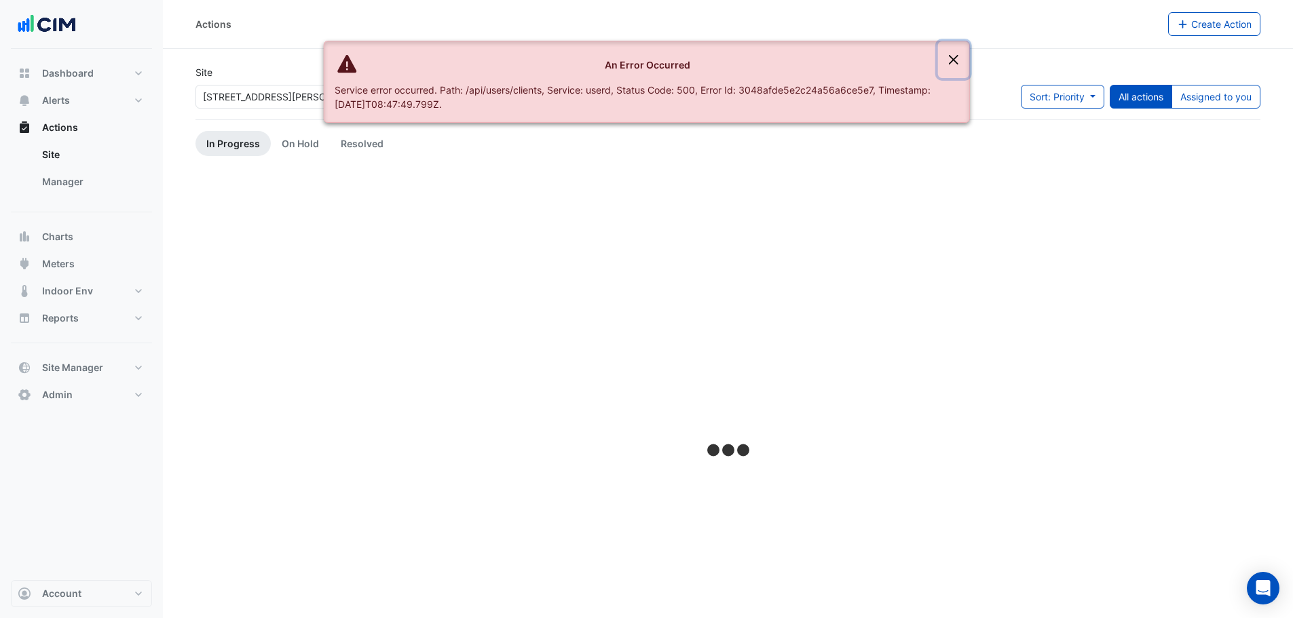
click at [954, 59] on button "Close" at bounding box center [953, 59] width 31 height 37
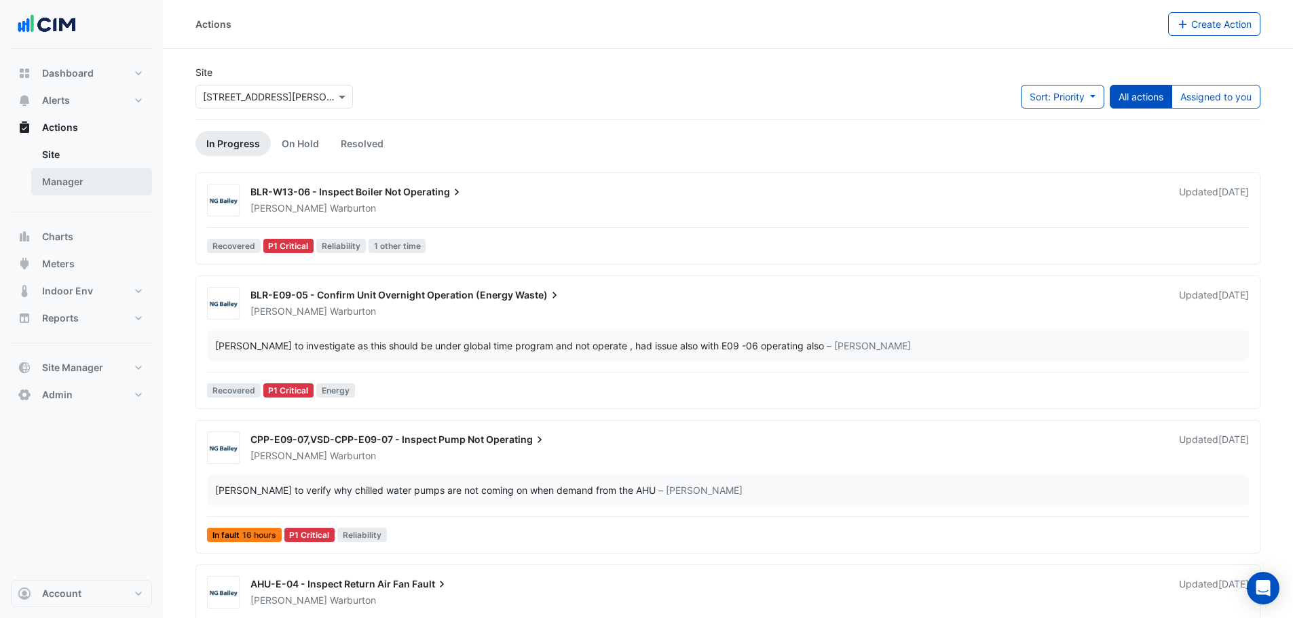
click at [61, 179] on link "Manager" at bounding box center [91, 181] width 121 height 27
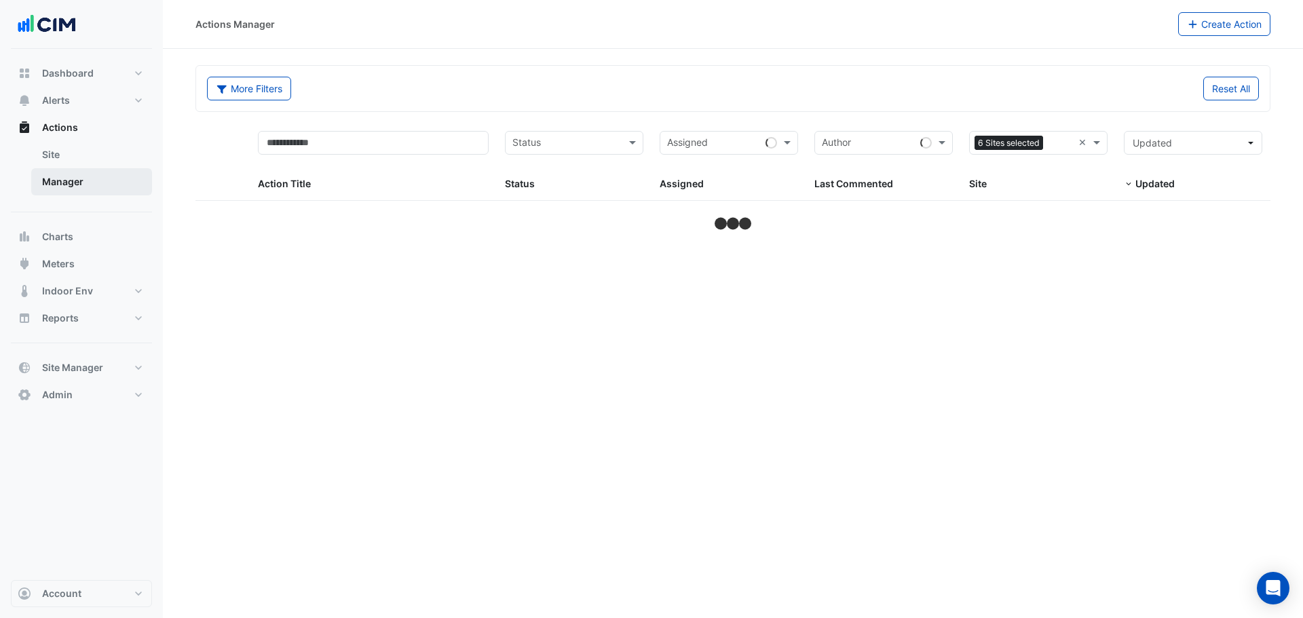
select select "***"
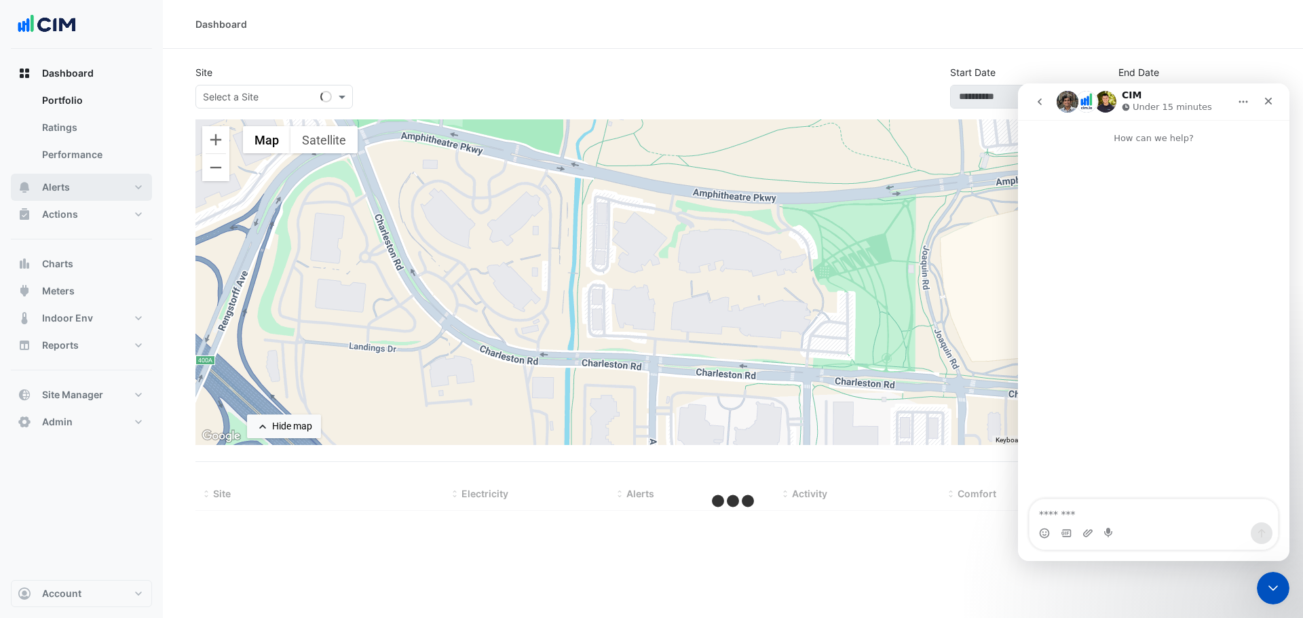
click at [62, 186] on span "Alerts" at bounding box center [56, 188] width 28 height 14
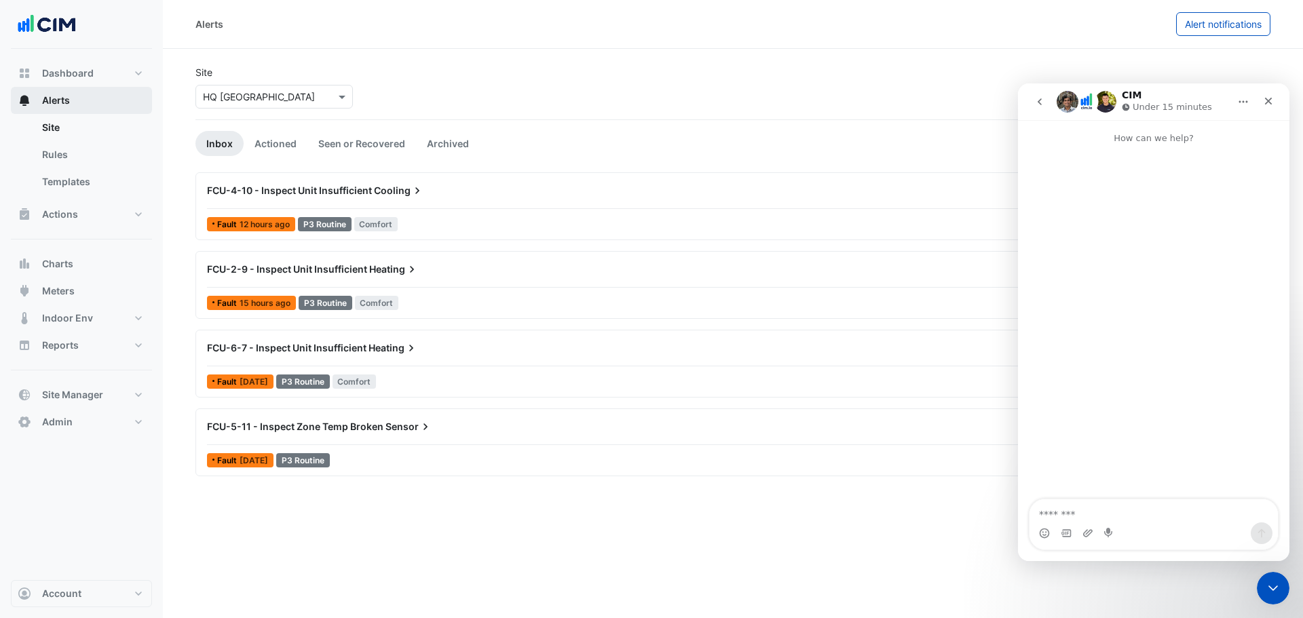
click at [70, 95] on button "Alerts" at bounding box center [81, 100] width 141 height 27
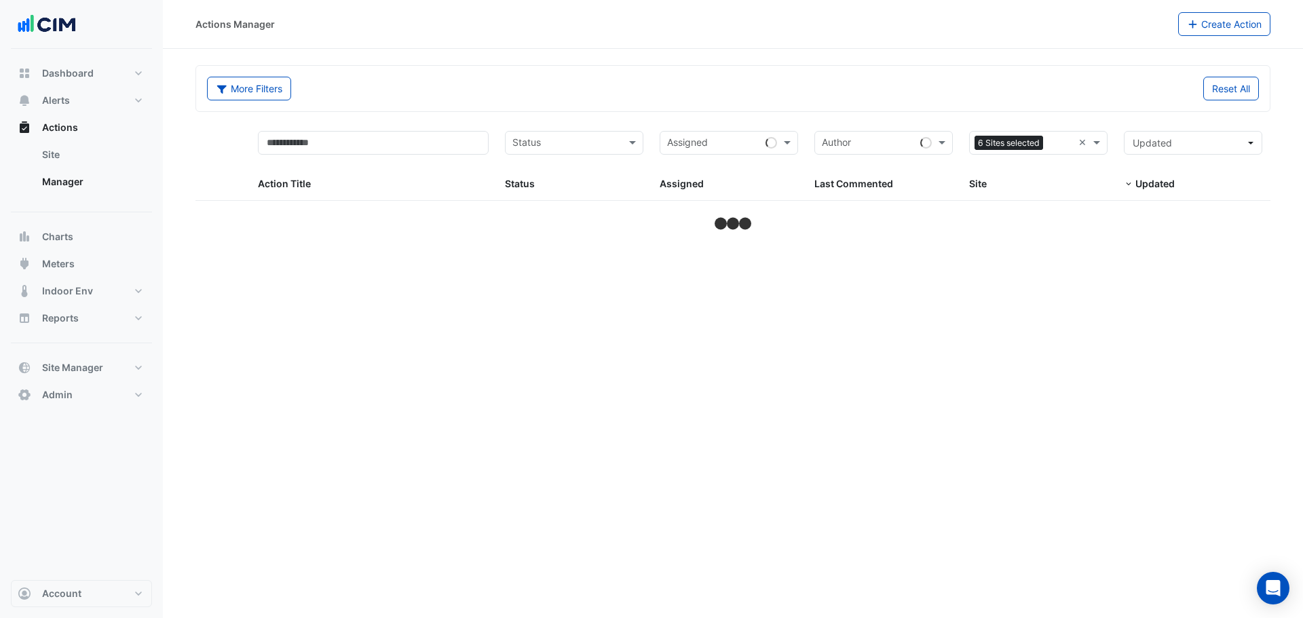
select select "***"
